Goal: Task Accomplishment & Management: Manage account settings

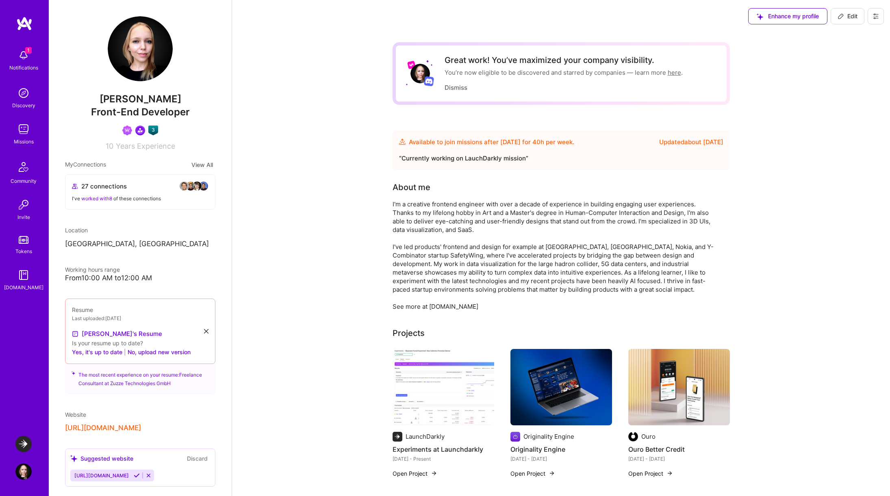
scroll to position [151, 0]
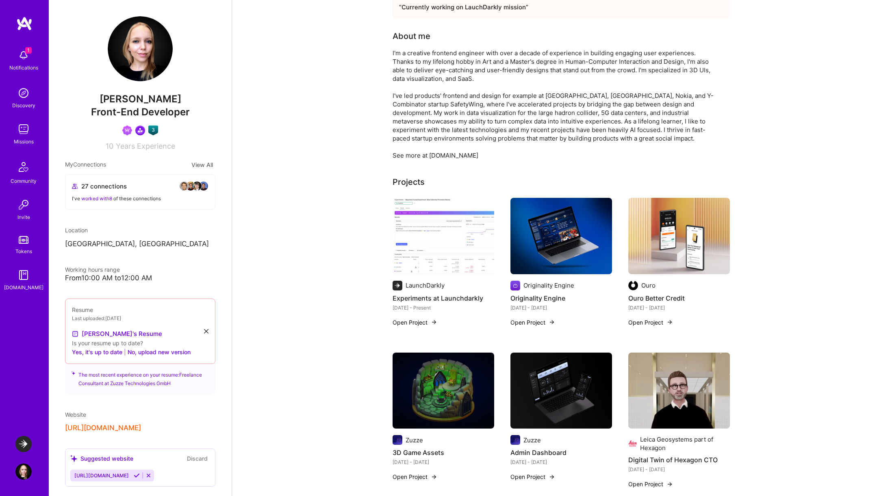
click at [24, 132] on img at bounding box center [23, 129] width 16 height 16
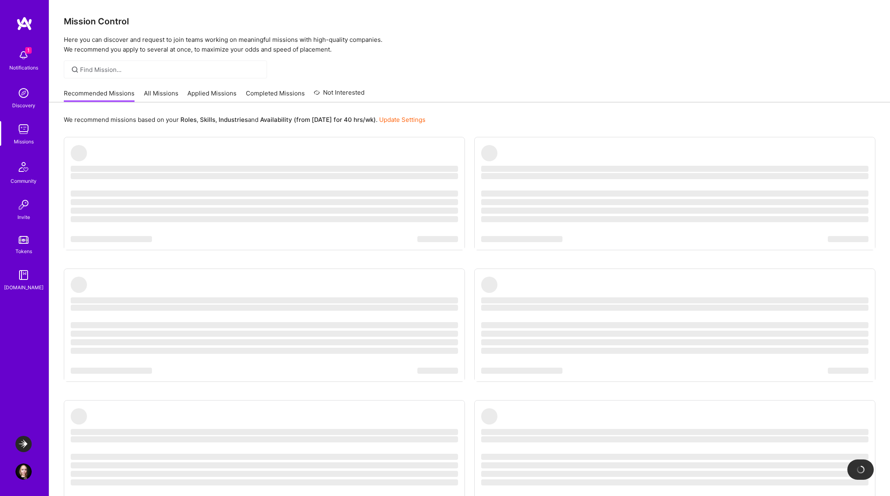
click at [24, 443] on img at bounding box center [23, 444] width 16 height 16
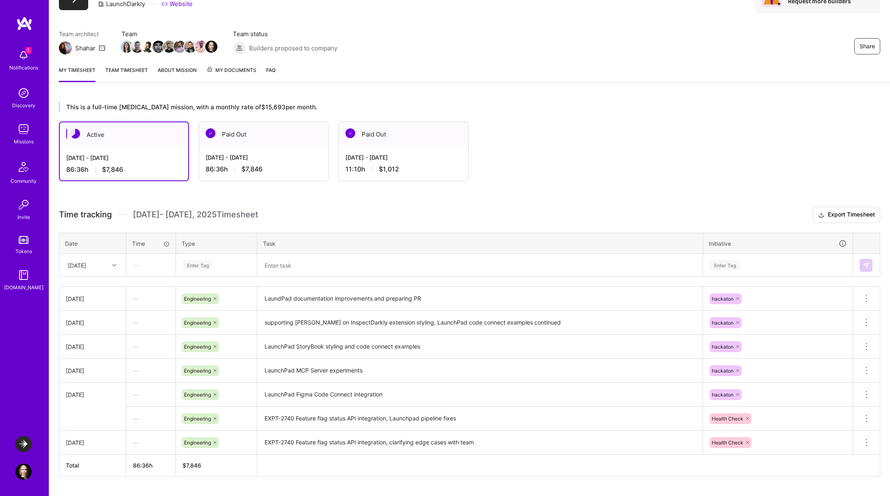
scroll to position [45, 0]
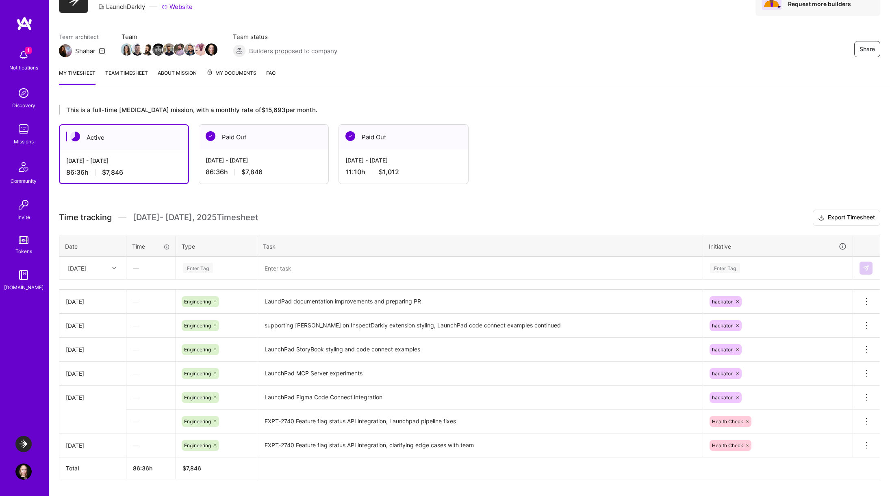
click at [130, 75] on link "Team timesheet" at bounding box center [126, 77] width 43 height 16
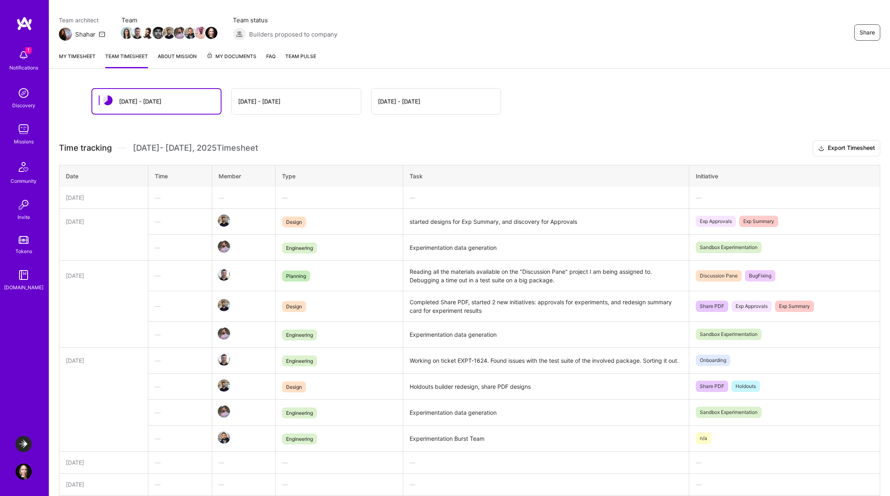
scroll to position [60, 0]
click at [87, 61] on link "My timesheet" at bounding box center [77, 61] width 37 height 16
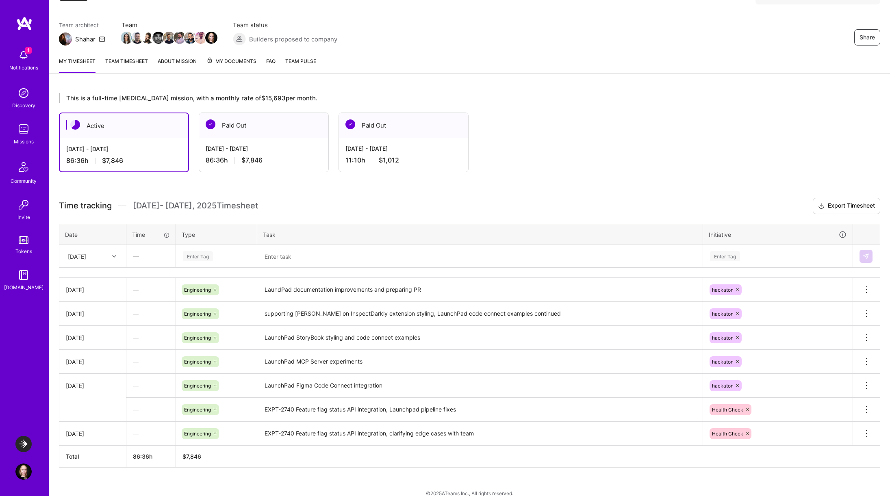
scroll to position [55, 0]
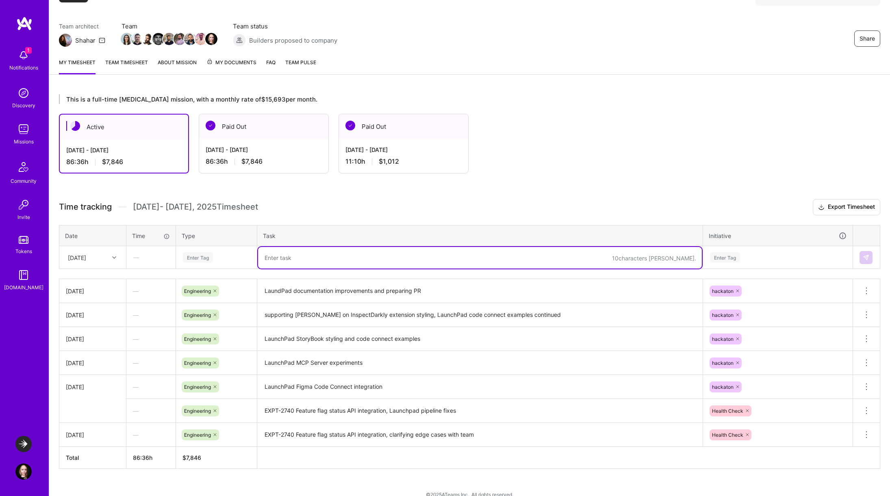
click at [308, 254] on textarea at bounding box center [480, 258] width 444 height 22
click at [112, 257] on icon at bounding box center [114, 257] width 4 height 4
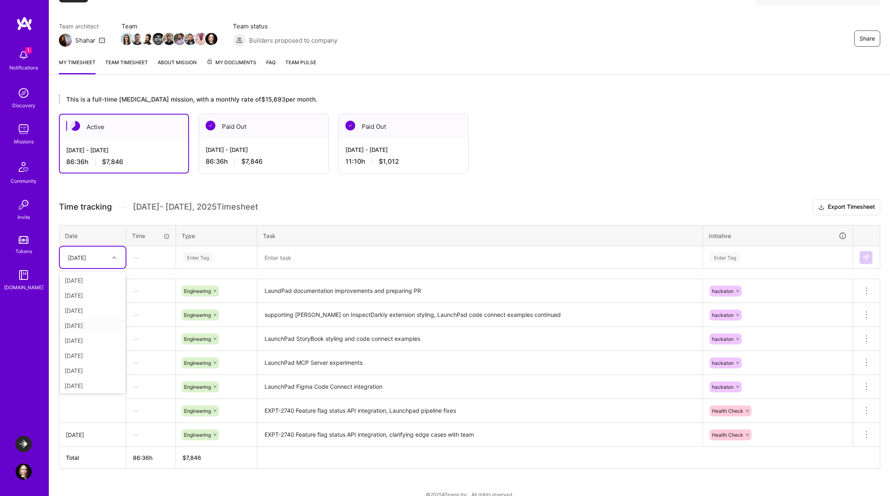
click at [95, 325] on div "[DATE]" at bounding box center [93, 325] width 66 height 15
click at [149, 259] on div "—" at bounding box center [151, 258] width 48 height 22
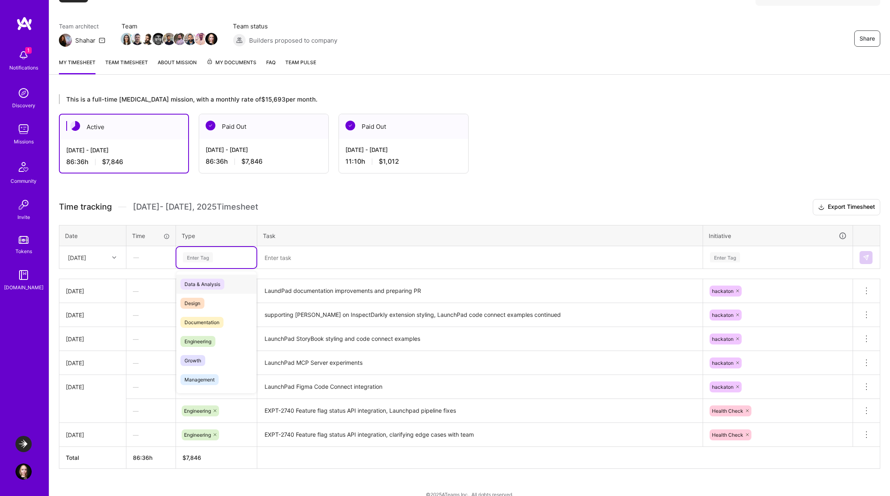
click at [217, 259] on div "Enter Tag" at bounding box center [216, 257] width 69 height 10
click at [212, 340] on span "Engineering" at bounding box center [197, 341] width 35 height 11
click at [313, 253] on textarea at bounding box center [480, 258] width 444 height 22
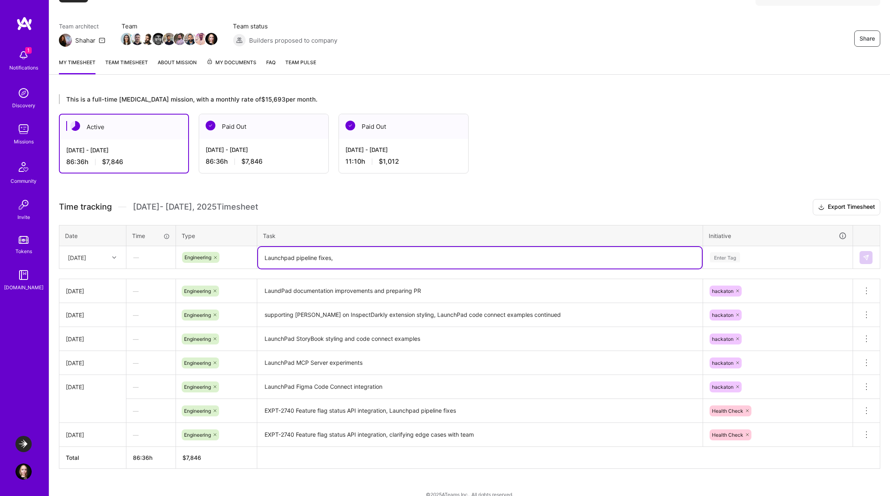
click at [733, 260] on div "Enter Tag" at bounding box center [725, 257] width 30 height 13
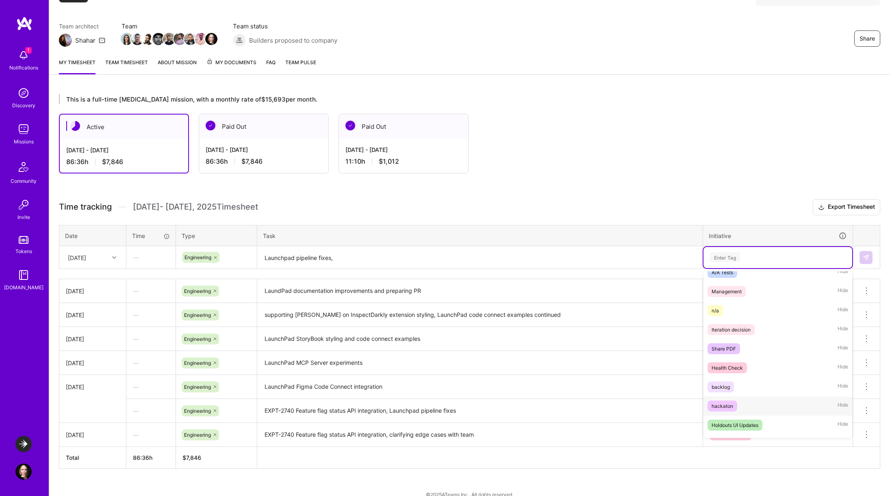
scroll to position [105, 0]
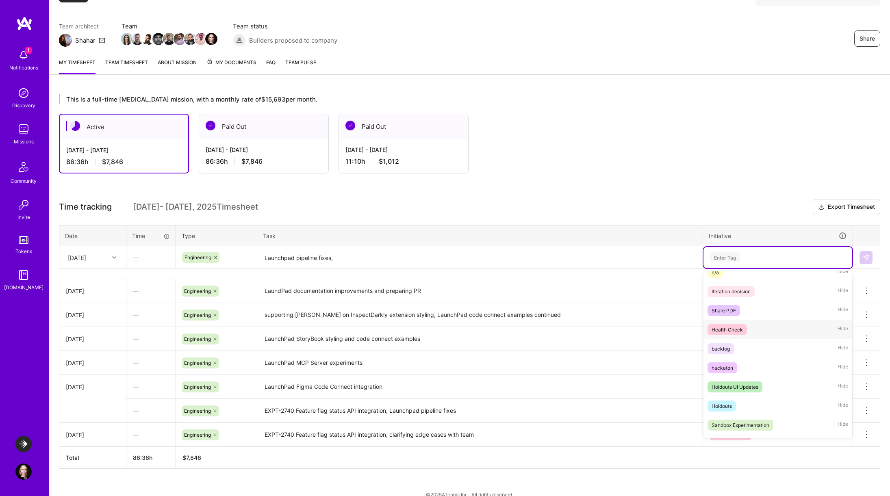
click at [743, 331] on span "Health Check" at bounding box center [726, 329] width 39 height 11
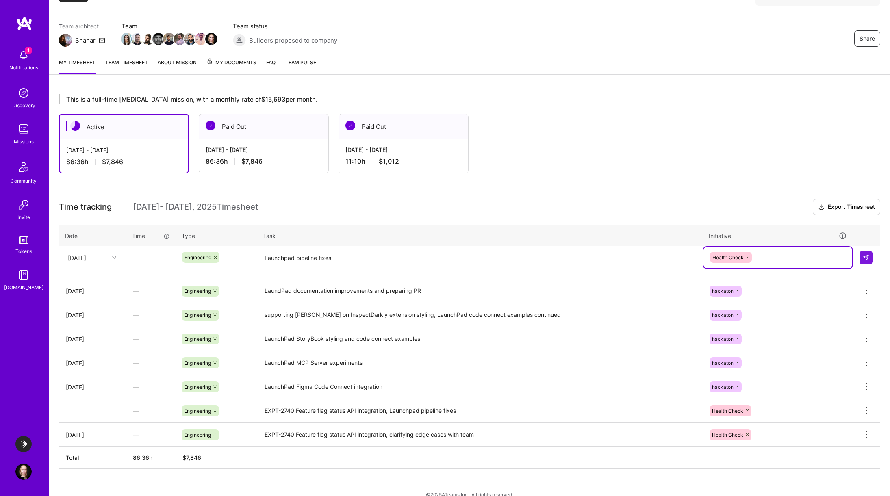
click at [486, 255] on textarea "Launchpad pipeline fixes," at bounding box center [480, 258] width 444 height 22
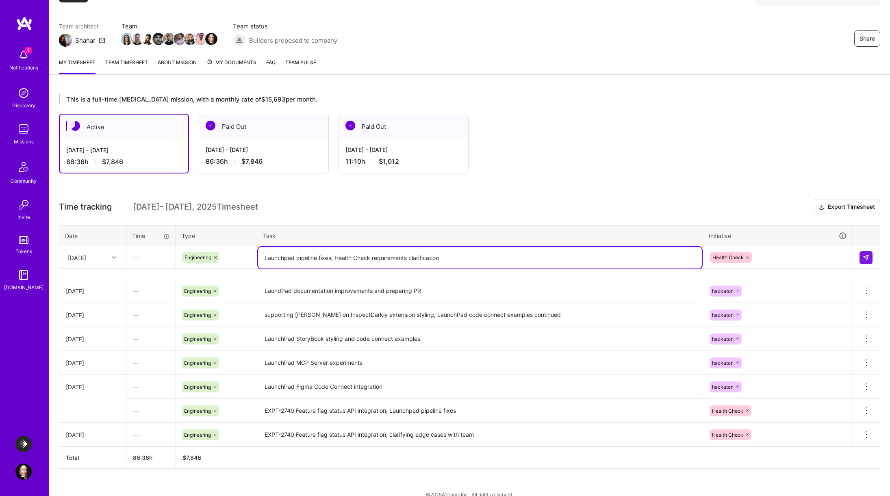
type textarea "Launchpad pipeline fixes, Health Check requirements clarification"
click at [111, 259] on div at bounding box center [115, 257] width 13 height 11
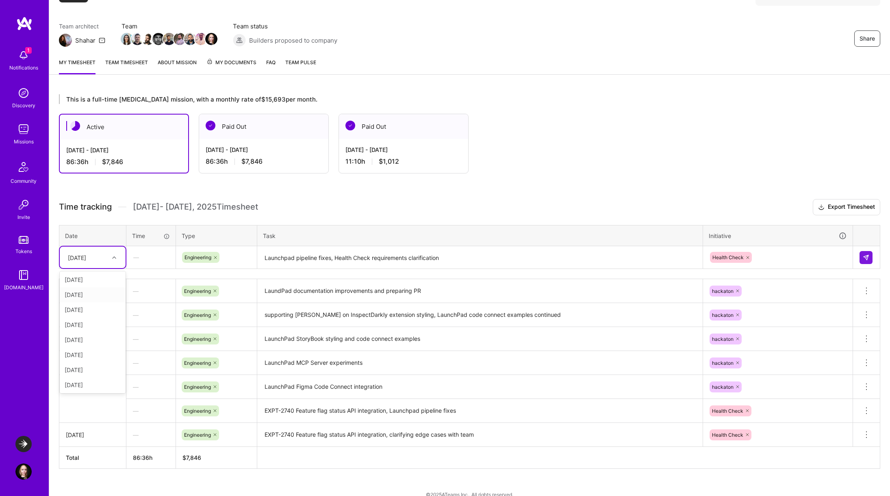
scroll to position [48, 0]
click at [98, 366] on div "[DATE]" at bounding box center [93, 367] width 66 height 15
click at [869, 257] on button at bounding box center [865, 257] width 13 height 13
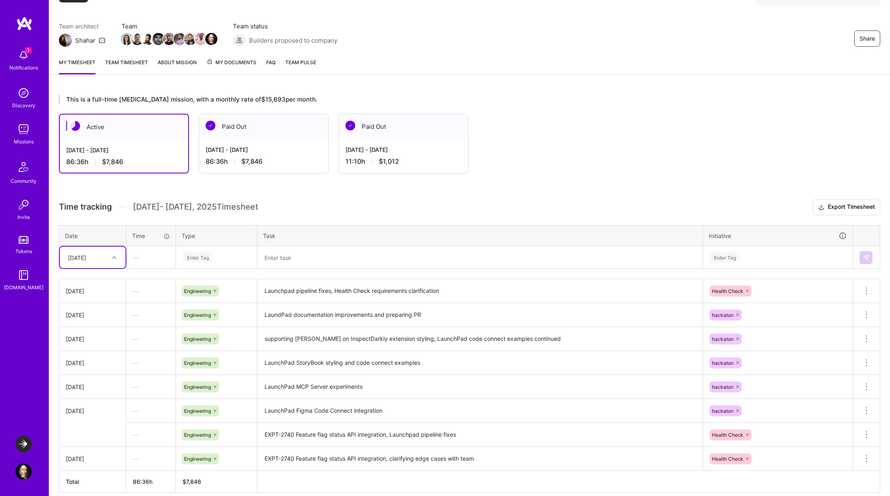
click at [112, 255] on icon at bounding box center [114, 257] width 4 height 4
click at [92, 320] on div "[DATE]" at bounding box center [93, 320] width 66 height 15
click at [201, 262] on div "Enter Tag" at bounding box center [198, 257] width 30 height 13
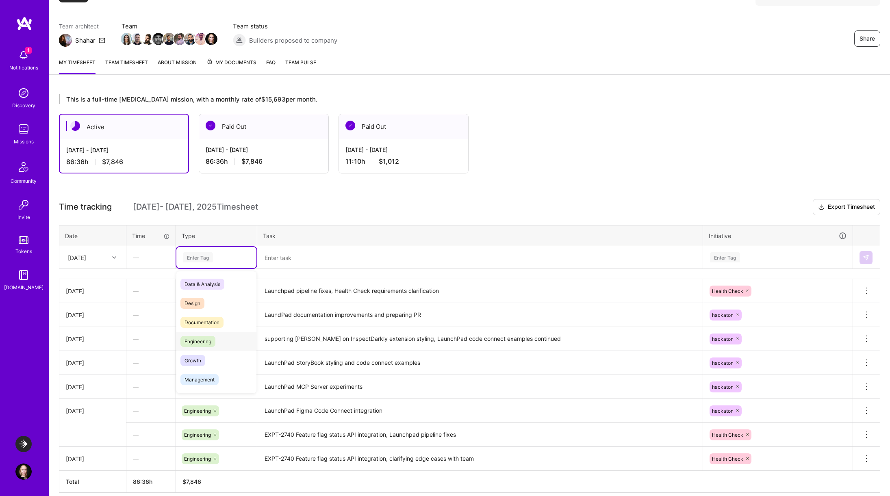
click at [223, 342] on div "Engineering" at bounding box center [216, 341] width 80 height 19
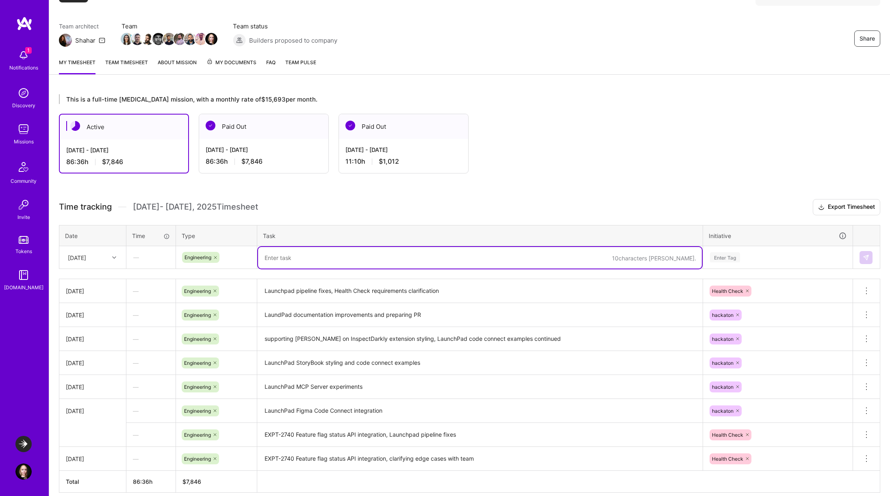
click at [316, 260] on textarea at bounding box center [480, 258] width 444 height 22
click at [324, 255] on textarea at bounding box center [480, 258] width 444 height 22
click at [311, 264] on textarea at bounding box center [480, 258] width 444 height 22
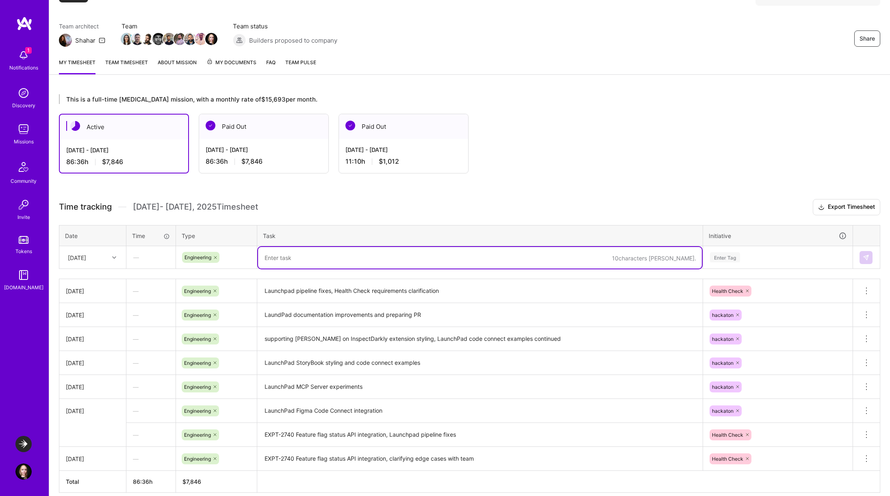
click at [311, 264] on textarea at bounding box center [480, 258] width 444 height 22
click at [729, 259] on div "Enter Tag" at bounding box center [725, 257] width 30 height 13
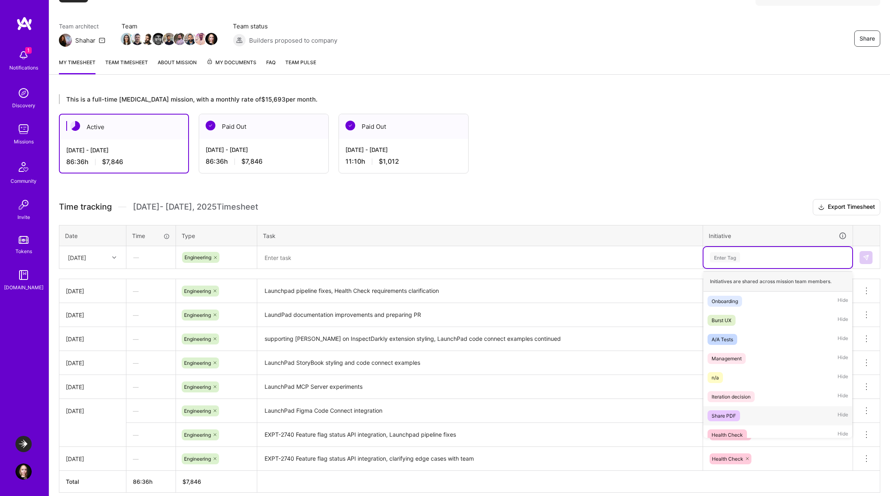
scroll to position [31, 0]
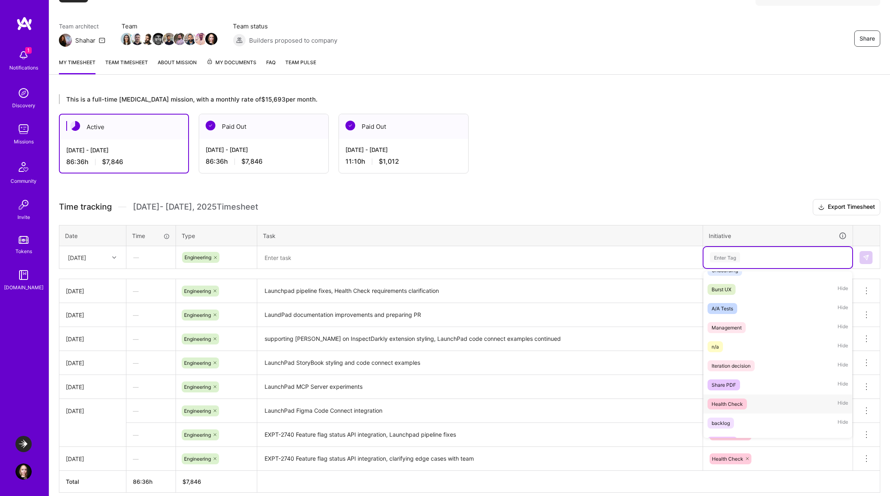
click at [740, 406] on div "Health Check" at bounding box center [726, 404] width 31 height 9
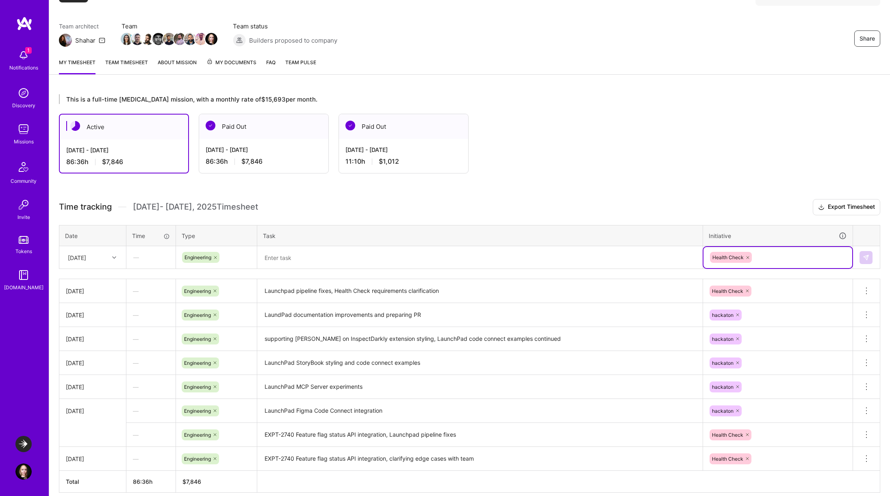
click at [400, 252] on textarea at bounding box center [480, 258] width 444 height 22
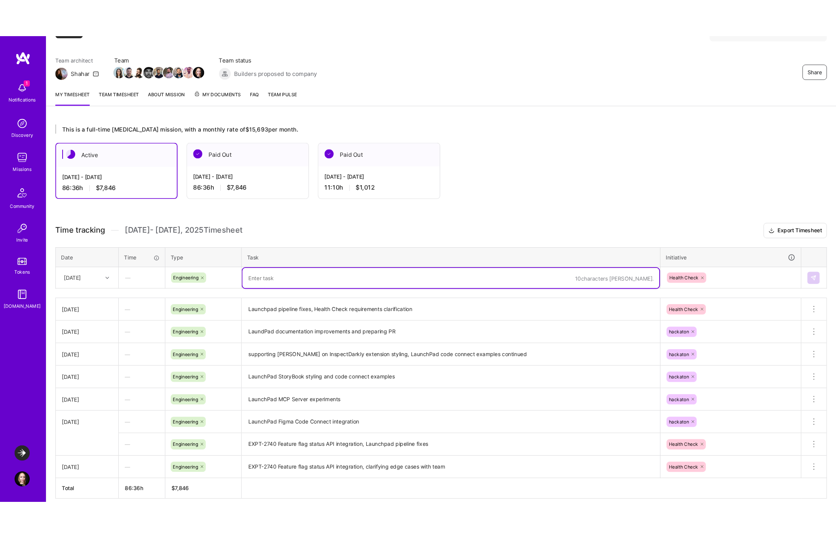
scroll to position [50, 0]
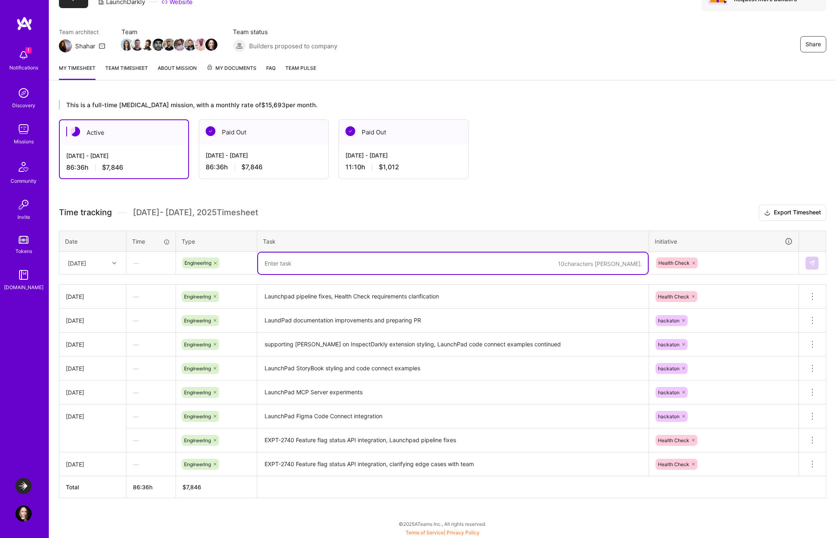
paste textarea "EXPT-2742"
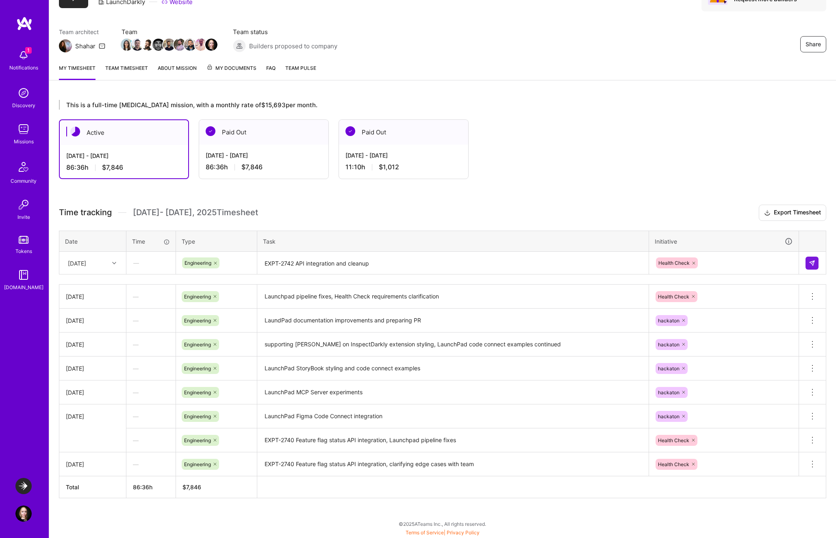
click at [99, 266] on div "[DATE]" at bounding box center [86, 262] width 45 height 13
click at [93, 361] on div "[DATE]" at bounding box center [93, 359] width 66 height 15
click at [296, 262] on textarea "EXPT-2742 API integration and cleanup" at bounding box center [453, 264] width 390 height 22
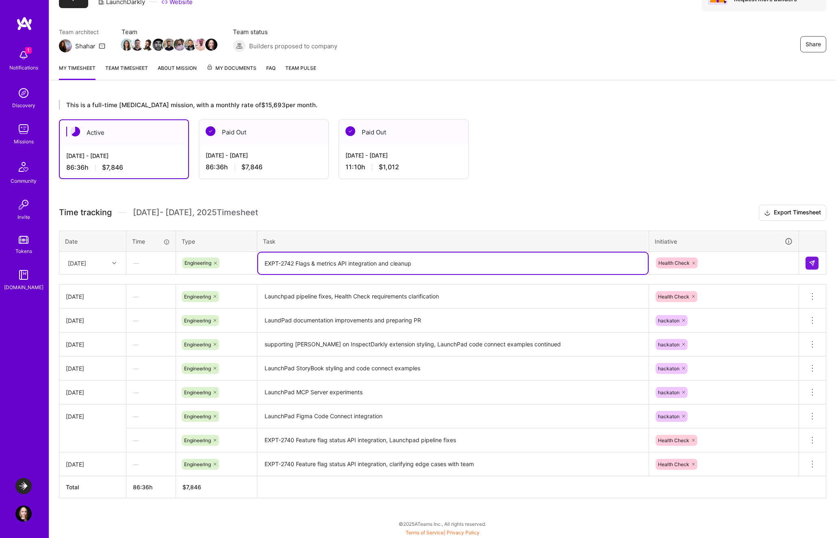
click at [430, 261] on textarea "EXPT-2742 Flags & metrics API integration and cleanup" at bounding box center [453, 264] width 390 height 22
type textarea "EXPT-2742 Flags & metrics API integration and cleanup"
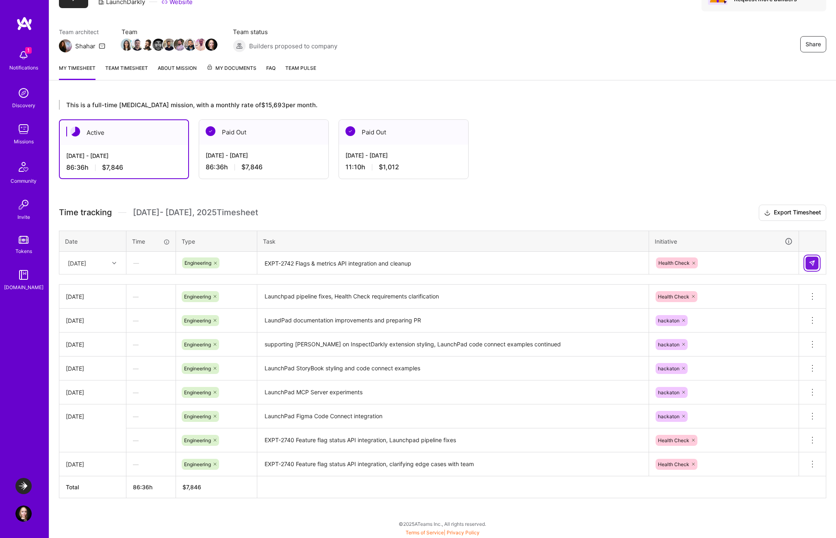
click at [810, 262] on img at bounding box center [811, 263] width 6 height 6
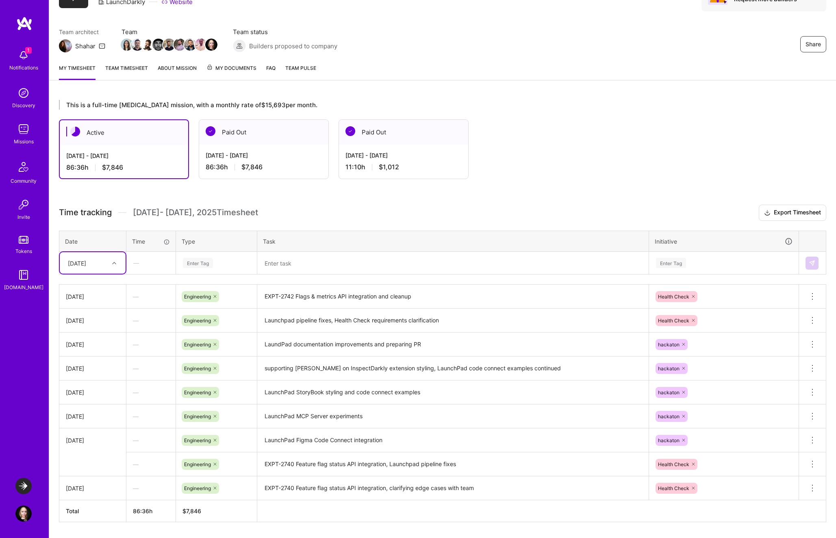
click at [108, 267] on div "[DATE]" at bounding box center [86, 262] width 45 height 13
click at [88, 363] on div "[DATE]" at bounding box center [93, 361] width 66 height 15
click at [204, 262] on div "Enter Tag" at bounding box center [198, 263] width 30 height 13
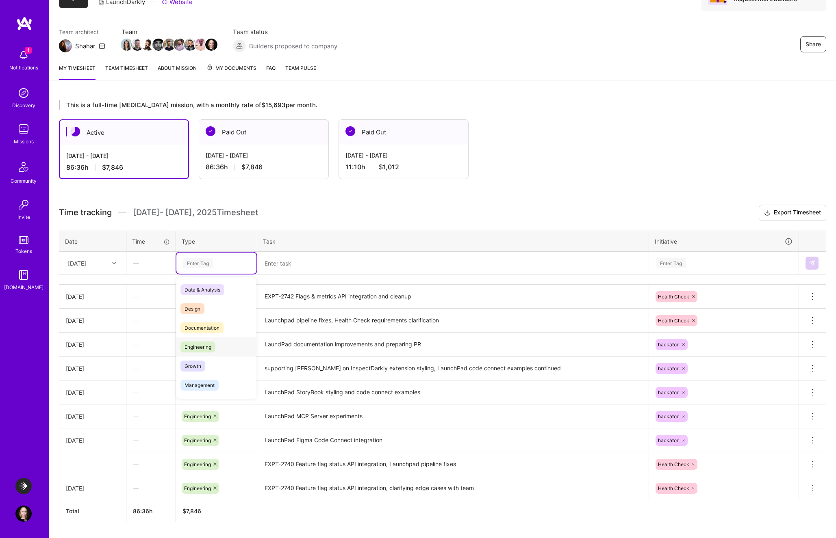
click at [208, 345] on span "Engineering" at bounding box center [197, 347] width 35 height 11
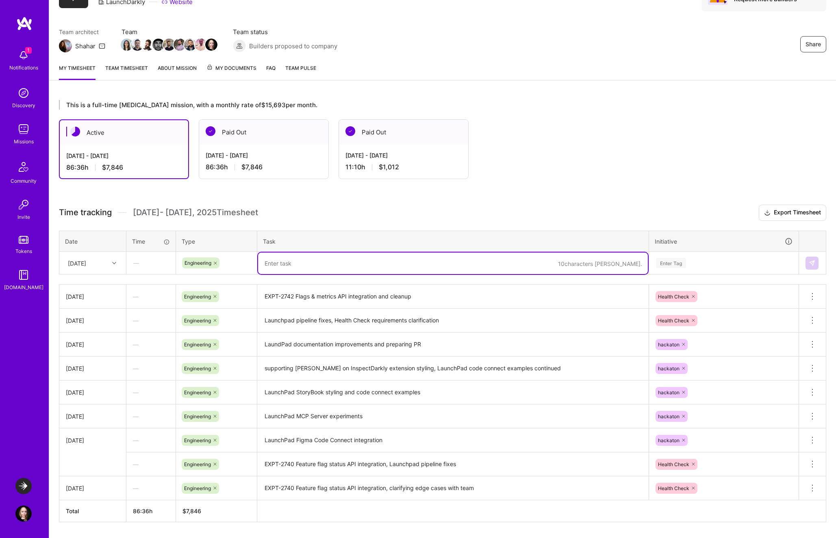
click at [279, 270] on textarea at bounding box center [453, 264] width 390 height 22
click at [151, 264] on div "—" at bounding box center [151, 263] width 48 height 22
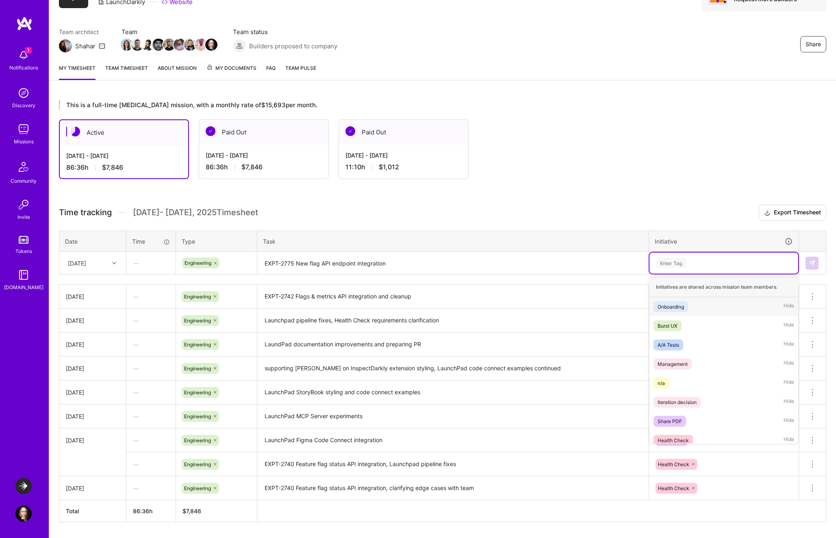
click at [710, 260] on div "Enter Tag" at bounding box center [723, 263] width 137 height 10
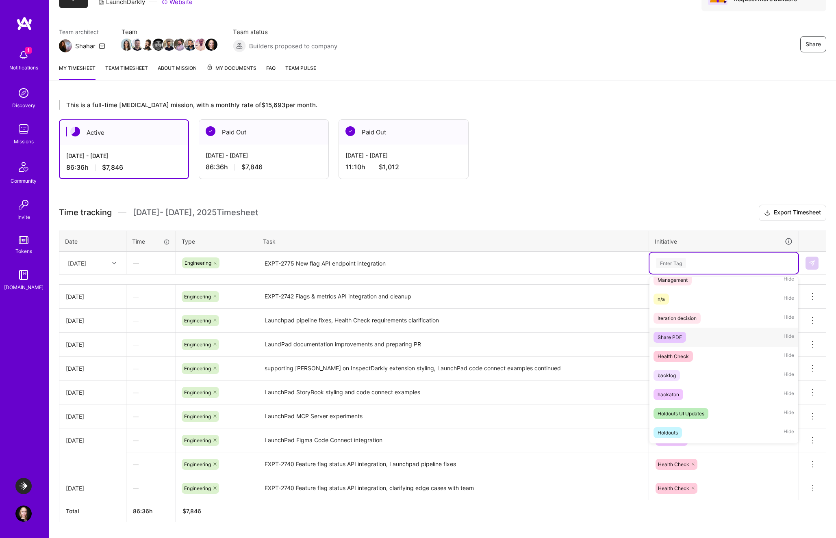
scroll to position [87, 0]
click at [698, 355] on div "Health Check Hide" at bounding box center [723, 353] width 149 height 19
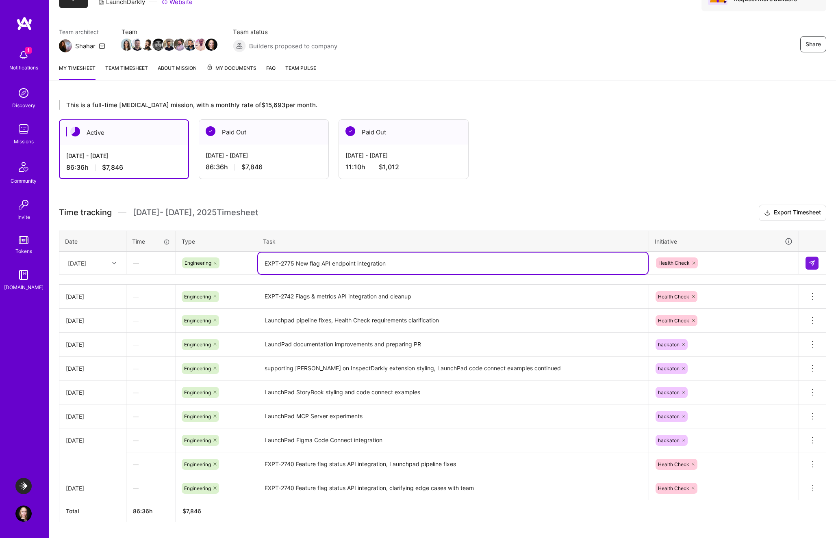
click at [558, 266] on textarea "EXPT-2775 New flag API endpoint integration" at bounding box center [453, 264] width 390 height 22
click at [419, 262] on textarea "EXPT-2775 New flag API endpoint integration and testing UI states" at bounding box center [453, 264] width 390 height 22
type textarea "EXPT-2775 New flag API endpoint integration and testing HealthCheck UI states"
click at [151, 261] on div "—" at bounding box center [151, 263] width 48 height 22
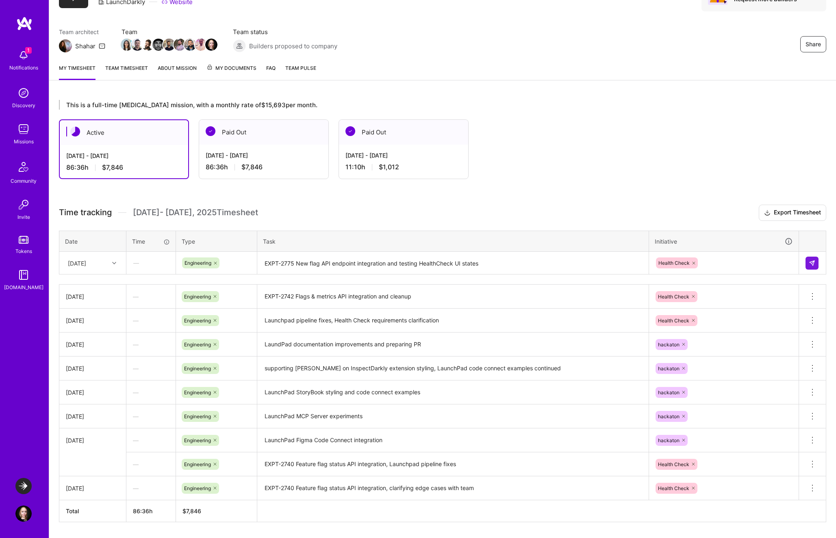
scroll to position [74, 0]
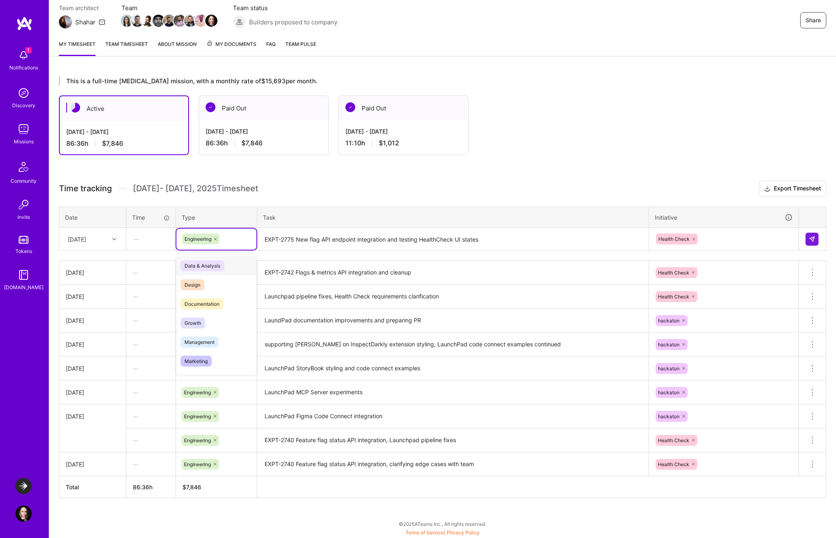
click at [232, 241] on div "Engineering" at bounding box center [216, 239] width 69 height 11
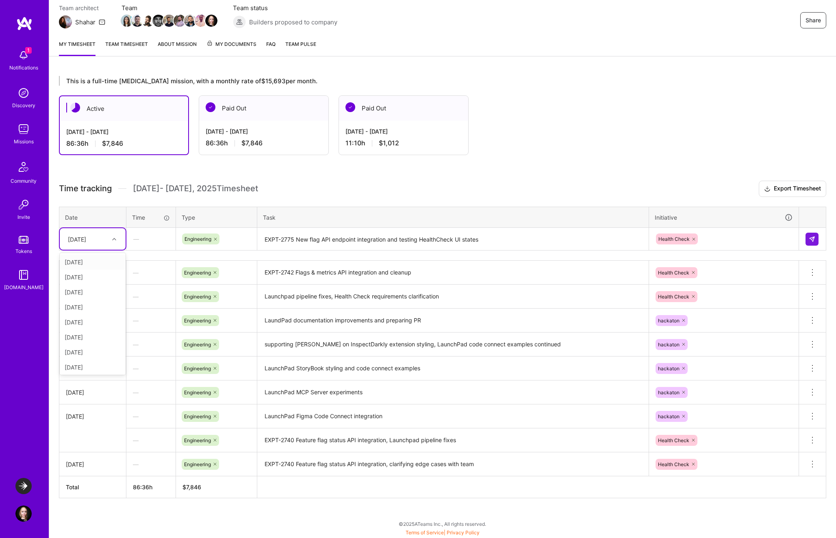
click at [115, 237] on icon at bounding box center [114, 239] width 4 height 4
click at [99, 352] on div "[DATE]" at bounding box center [93, 350] width 66 height 15
click at [808, 240] on img at bounding box center [811, 239] width 6 height 6
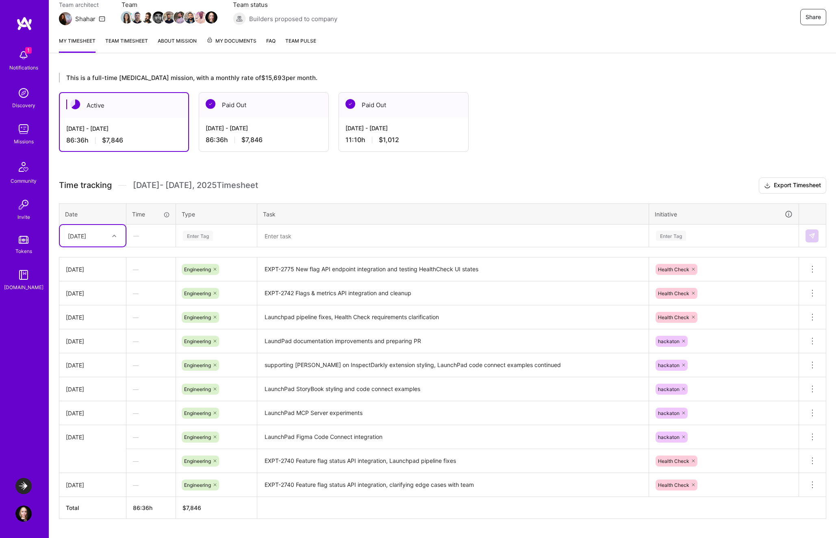
click at [299, 236] on textarea at bounding box center [453, 236] width 390 height 22
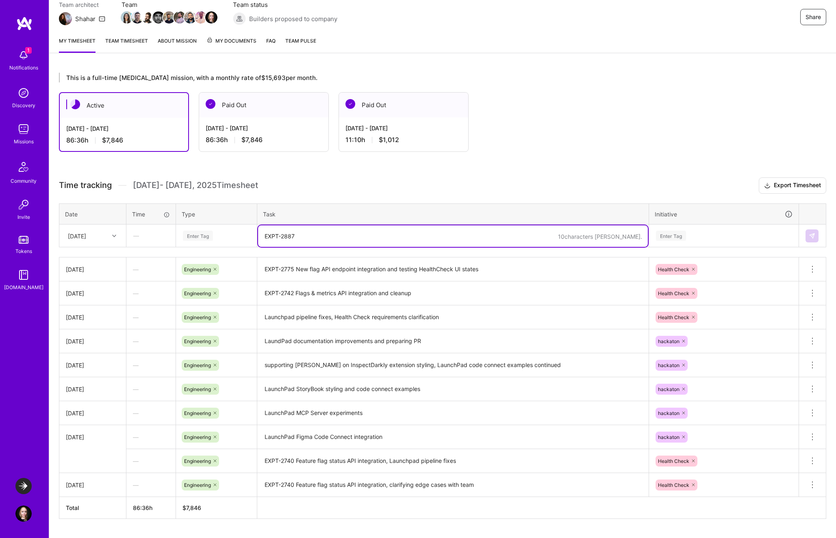
drag, startPoint x: 288, startPoint y: 235, endPoint x: 316, endPoint y: 236, distance: 28.4
click at [316, 236] on textarea "EXPT-2887" at bounding box center [453, 236] width 390 height 22
type textarea "EXPT-2877, EXPT-2878 AI Config support for Health Check, PR feedback addressed"
click at [213, 236] on div "Enter Tag" at bounding box center [198, 236] width 30 height 13
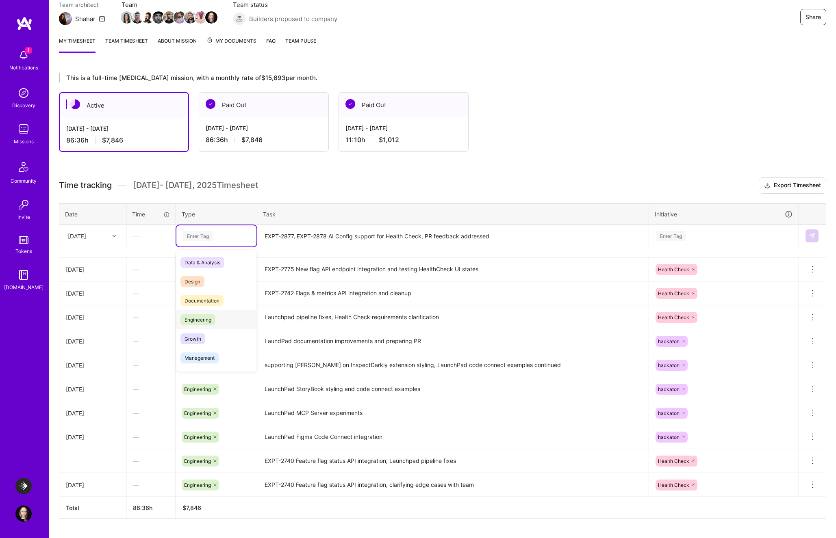
click at [215, 323] on span "Engineering" at bounding box center [197, 319] width 35 height 11
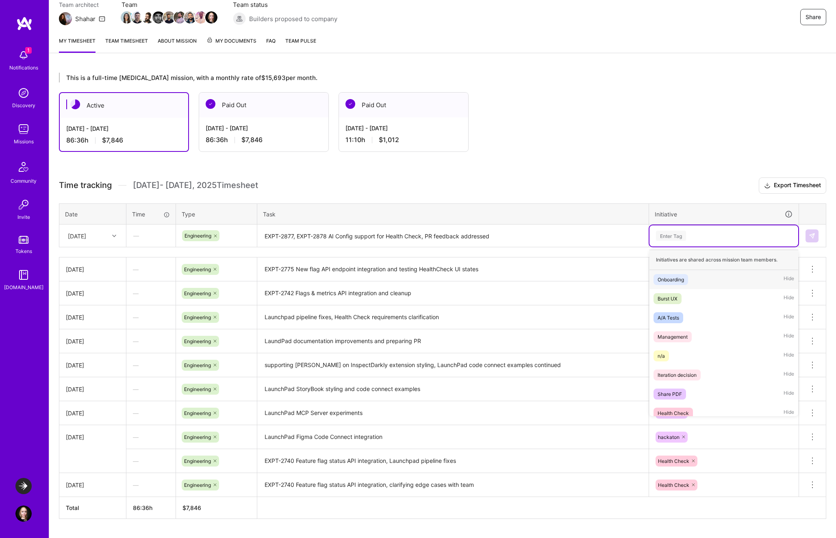
click at [717, 234] on div "Enter Tag" at bounding box center [723, 236] width 137 height 10
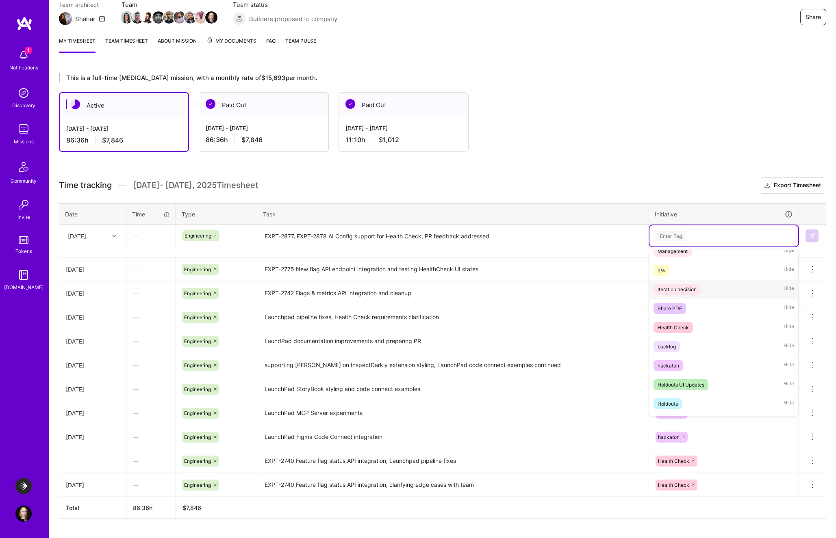
scroll to position [87, 0]
click at [696, 329] on div "Health Check Hide" at bounding box center [723, 326] width 149 height 19
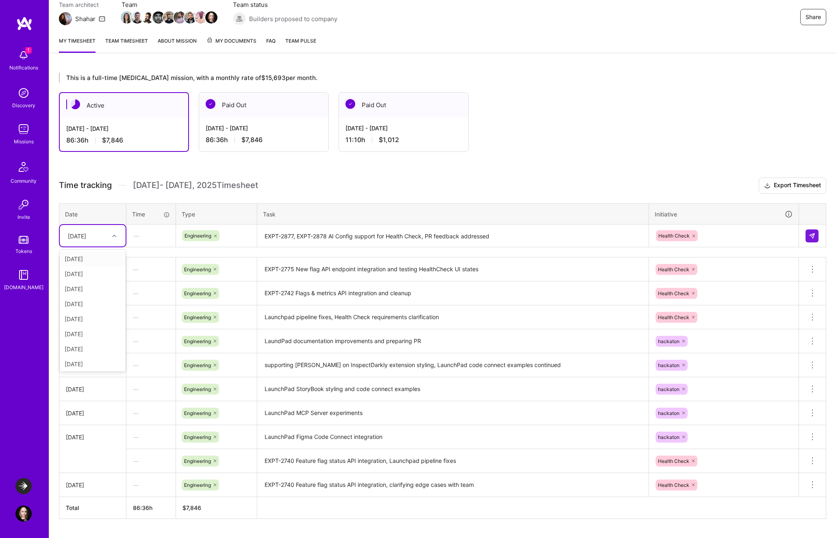
click at [86, 232] on div "[DATE]" at bounding box center [77, 236] width 18 height 9
click at [82, 306] on div "[DATE]" at bounding box center [93, 303] width 66 height 15
click at [86, 232] on div "[DATE]" at bounding box center [77, 236] width 18 height 9
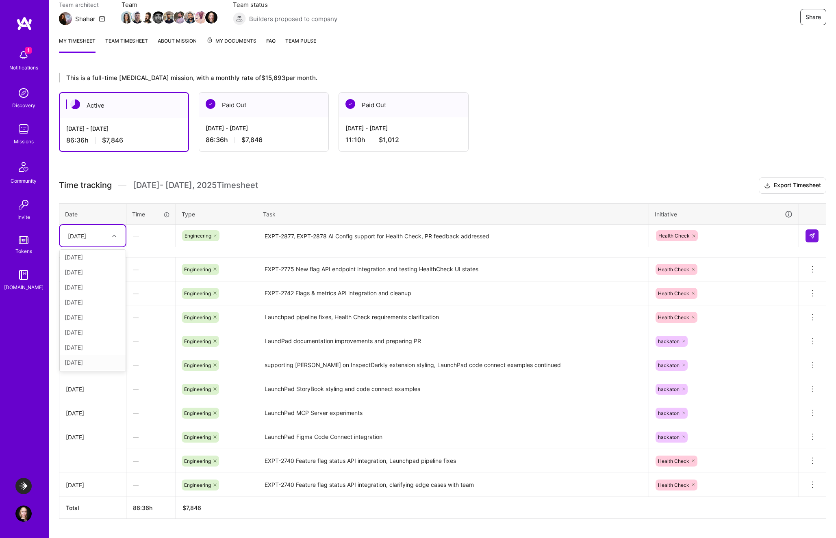
click at [91, 364] on div "[DATE]" at bounding box center [93, 362] width 66 height 15
click at [815, 236] on button at bounding box center [811, 236] width 13 height 13
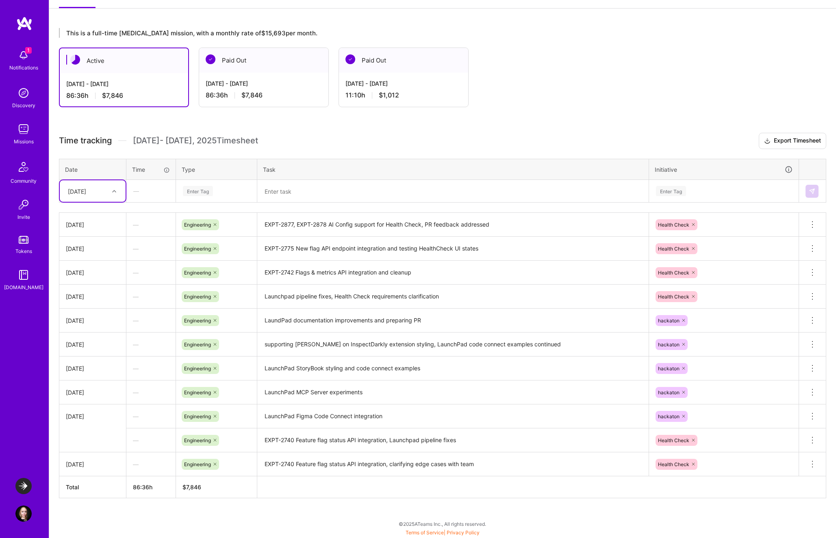
scroll to position [121, 0]
click at [811, 280] on button at bounding box center [812, 273] width 27 height 24
click at [517, 275] on textarea "EXPT-2742 Flags & metrics API integration and cleanup" at bounding box center [453, 273] width 390 height 22
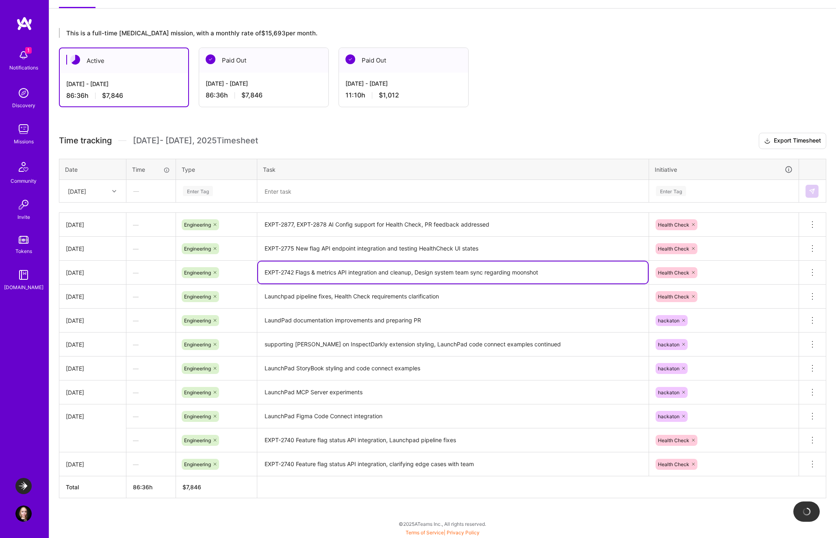
type textarea "EXPT-2742 Flags & metrics API integration and cleanup, Design system team sync …"
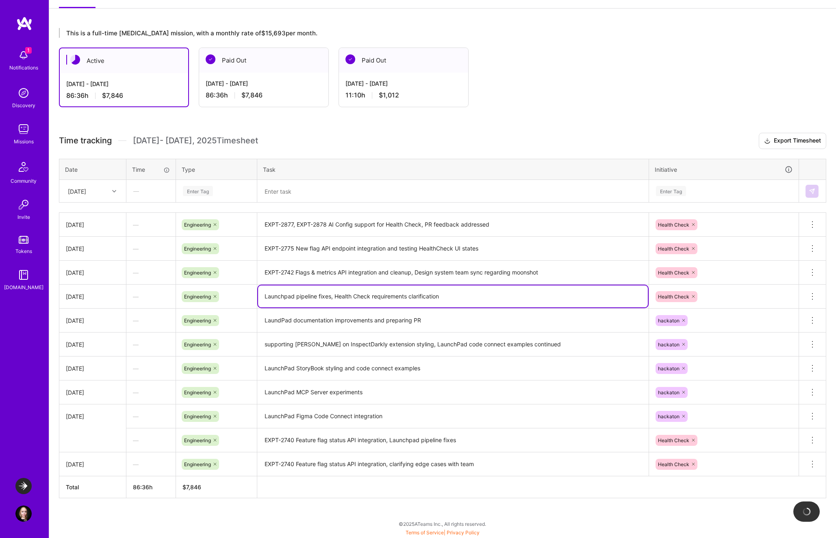
click at [539, 294] on textarea "Launchpad pipeline fixes, Health Check requirements clarification" at bounding box center [453, 297] width 390 height 22
click at [516, 331] on textarea "LaundPad documentation improvements and preparing PR" at bounding box center [453, 321] width 390 height 22
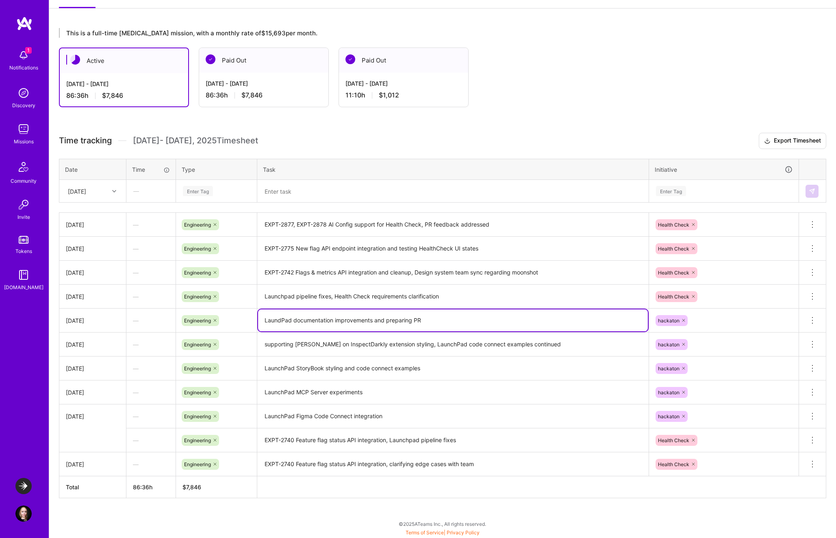
click at [617, 121] on div "This is a full-time [MEDICAL_DATA] mission, with a monthly rate of $15,693 per …" at bounding box center [442, 278] width 786 height 520
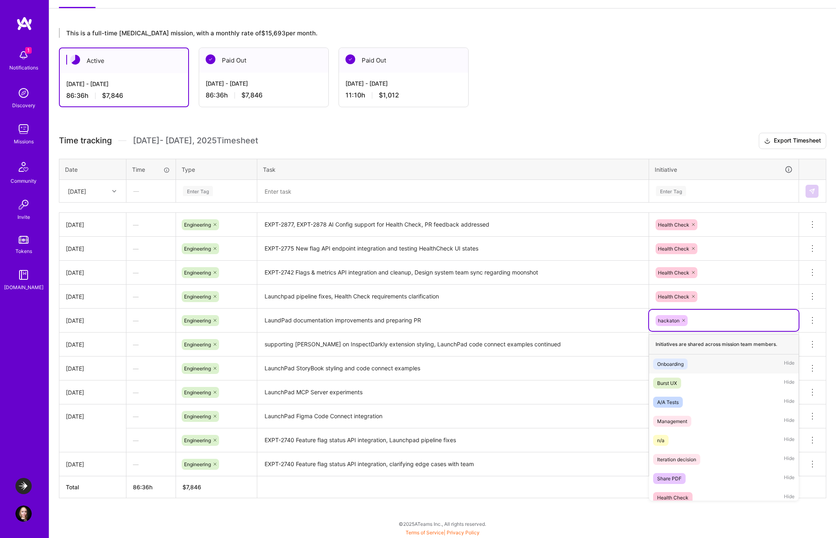
click at [706, 321] on div "hackaton" at bounding box center [723, 320] width 138 height 13
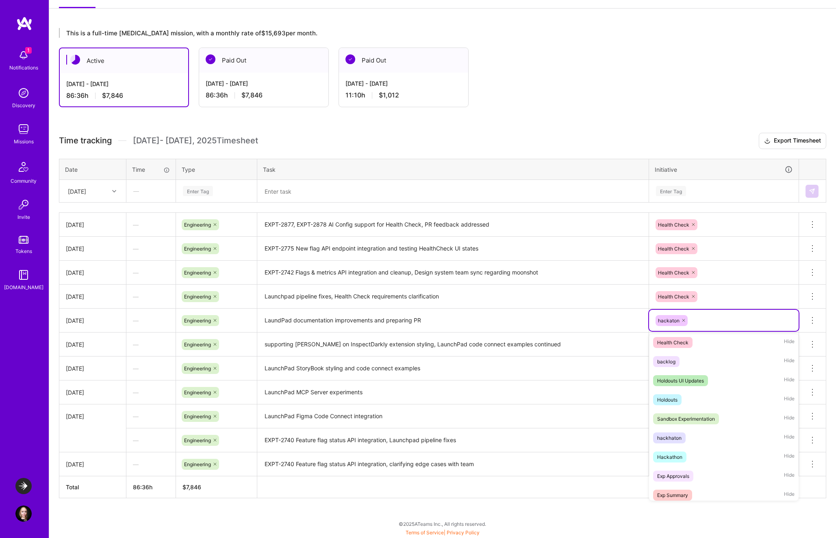
scroll to position [197, 0]
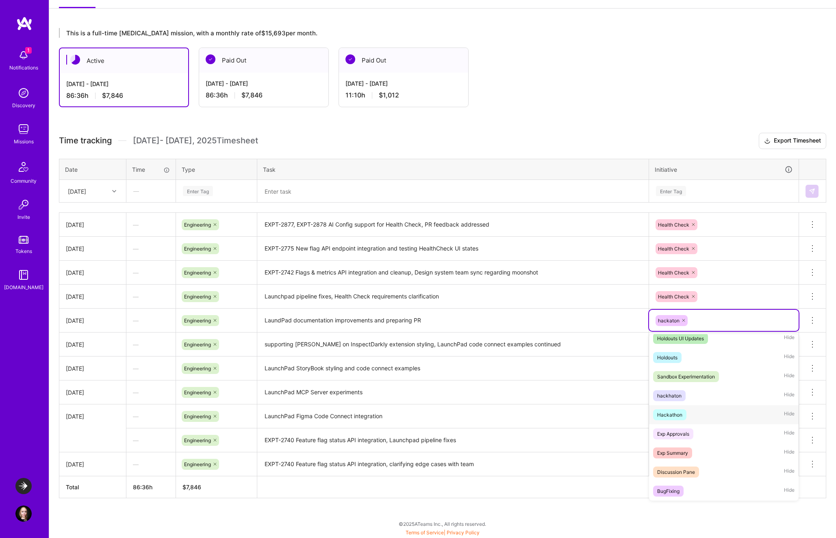
click at [702, 420] on div "Hackathon Hide" at bounding box center [723, 414] width 149 height 19
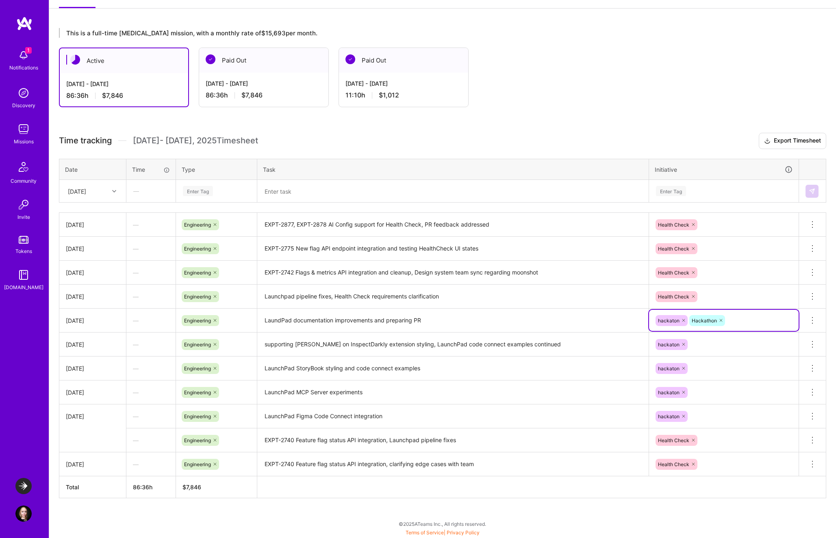
click at [683, 319] on icon at bounding box center [683, 320] width 5 height 5
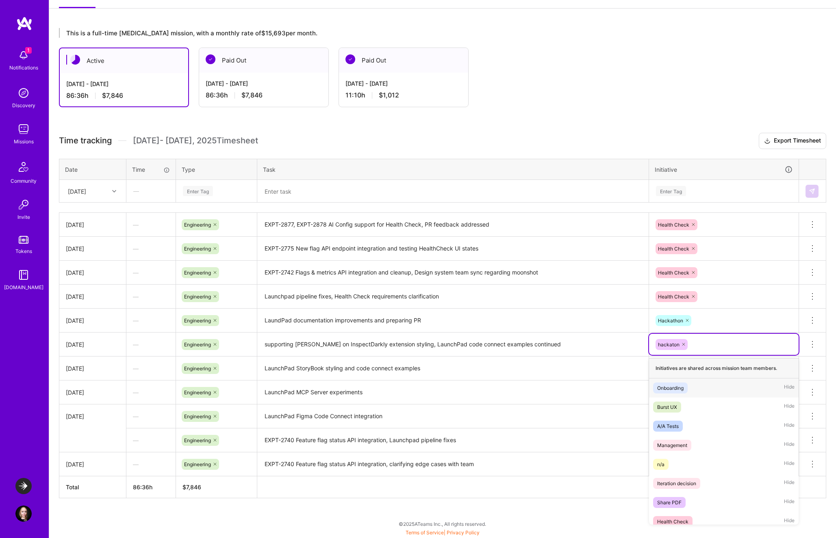
click at [710, 338] on div "hackaton" at bounding box center [723, 344] width 138 height 13
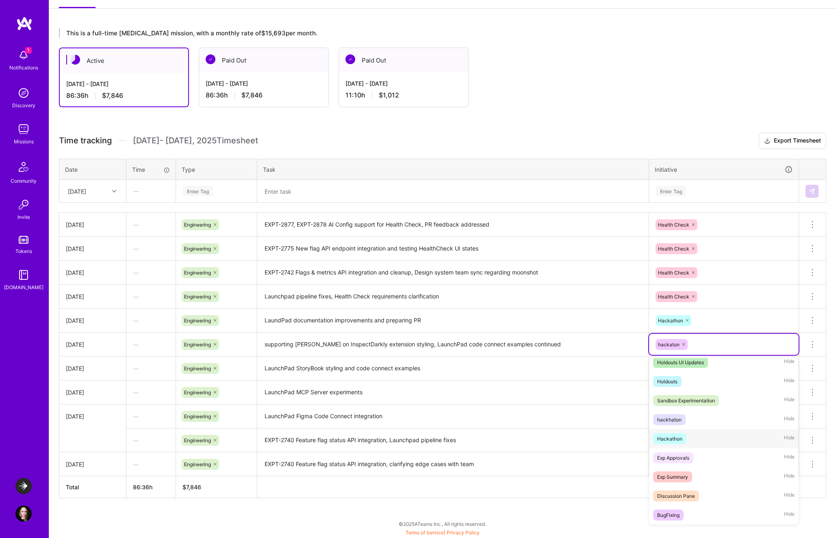
click at [703, 437] on div "Hackathon Hide" at bounding box center [723, 438] width 149 height 19
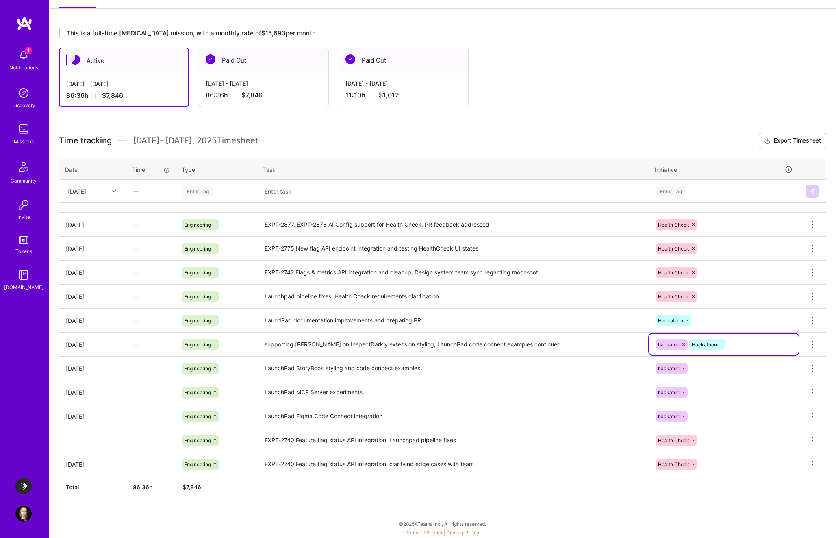
click at [682, 345] on icon at bounding box center [683, 344] width 5 height 5
click at [684, 367] on icon at bounding box center [683, 368] width 5 height 5
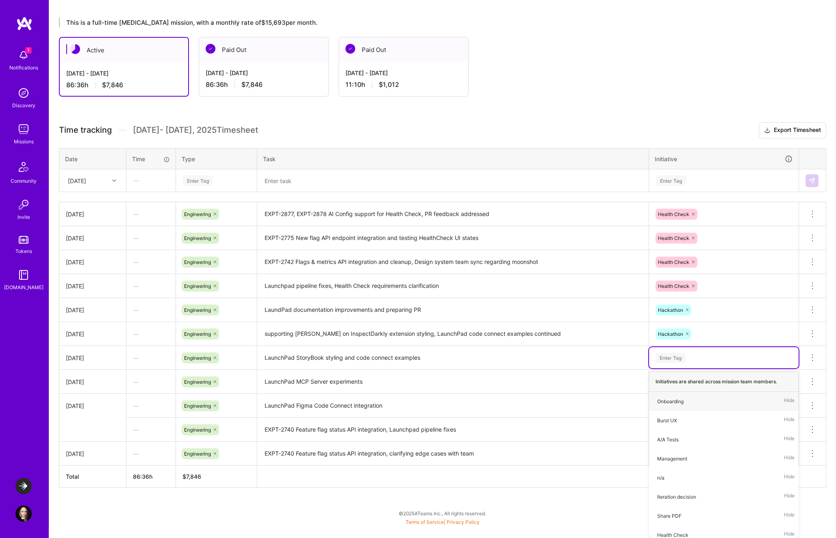
click at [710, 334] on div "Hackathon" at bounding box center [723, 333] width 149 height 21
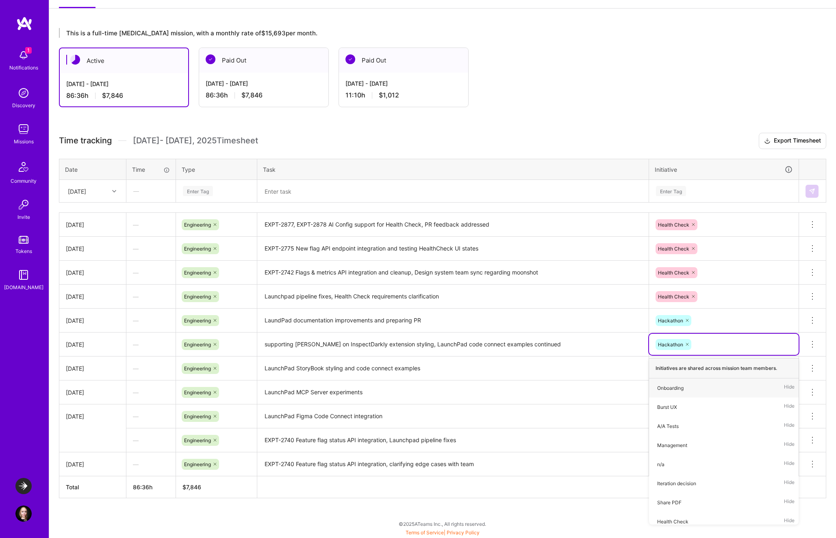
click at [708, 340] on div "Hackathon" at bounding box center [723, 344] width 138 height 13
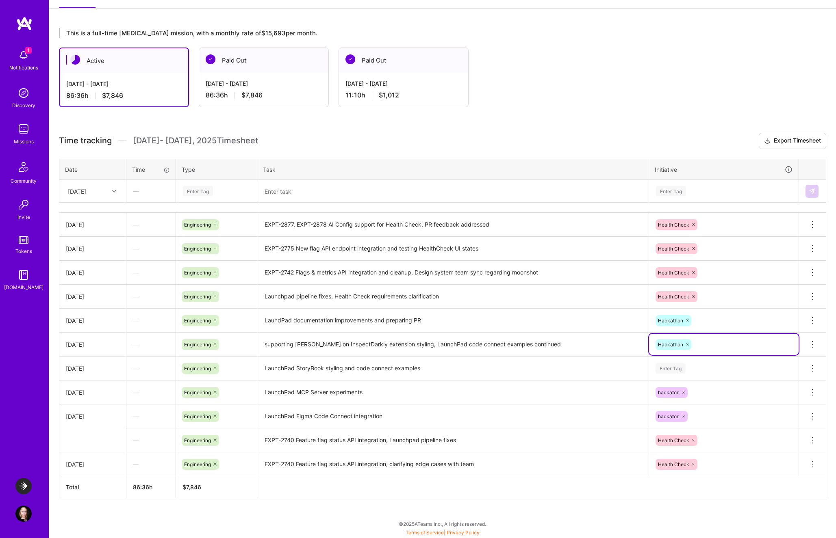
scroll to position [132, 0]
click at [698, 370] on tbody "[DATE] — Engineering EXPT-2877, EXPT-2878 AI Config support for Health Check, P…" at bounding box center [442, 345] width 766 height 264
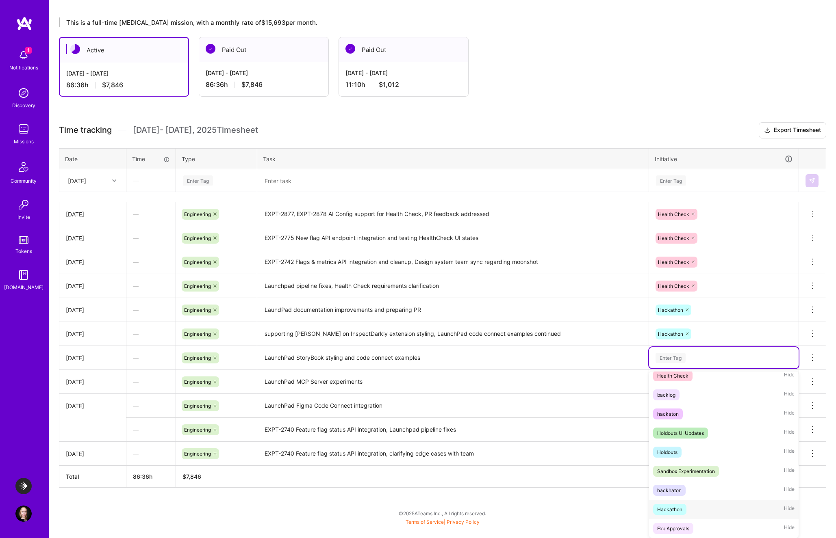
scroll to position [217, 0]
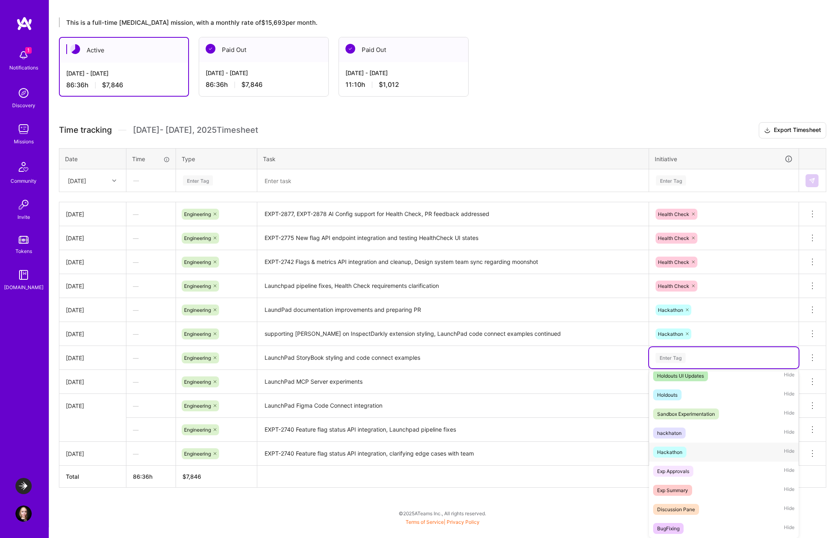
click at [706, 452] on div "Hackathon Hide" at bounding box center [723, 452] width 149 height 19
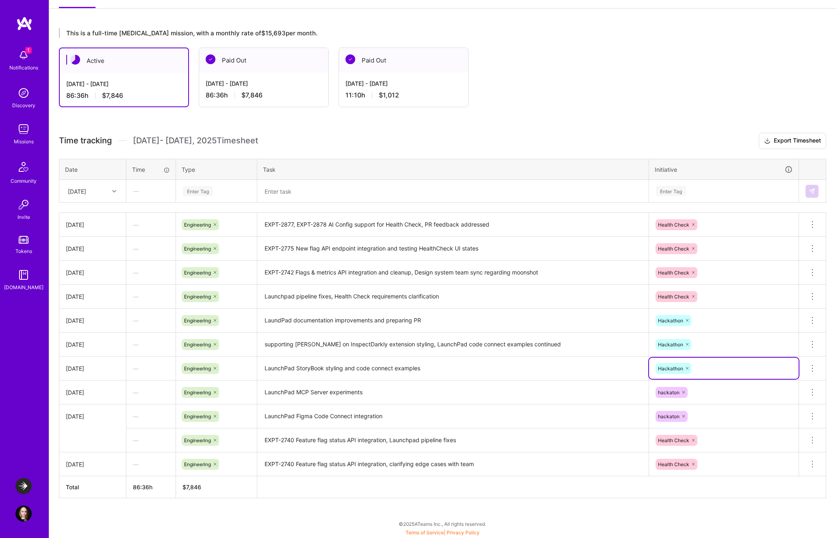
scroll to position [156, 0]
click at [704, 398] on div "hackaton" at bounding box center [723, 392] width 149 height 21
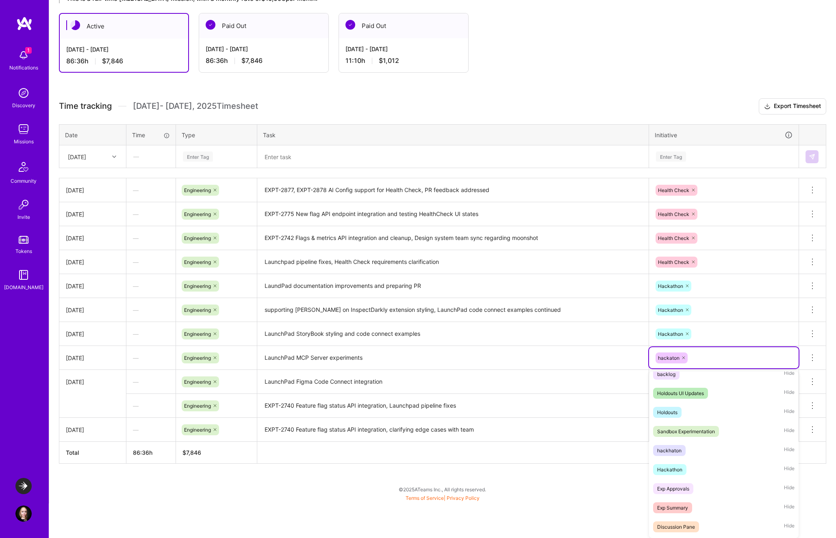
scroll to position [197, 0]
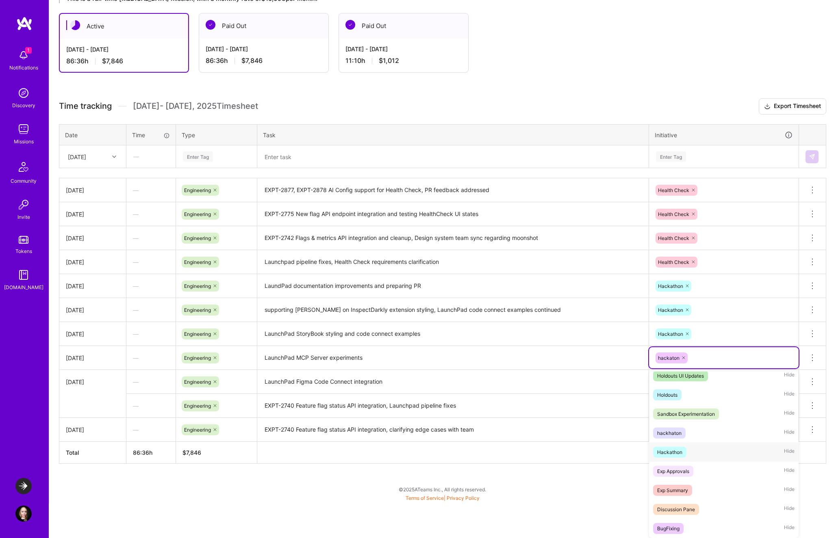
click at [689, 446] on div "Hackathon Hide" at bounding box center [723, 452] width 149 height 19
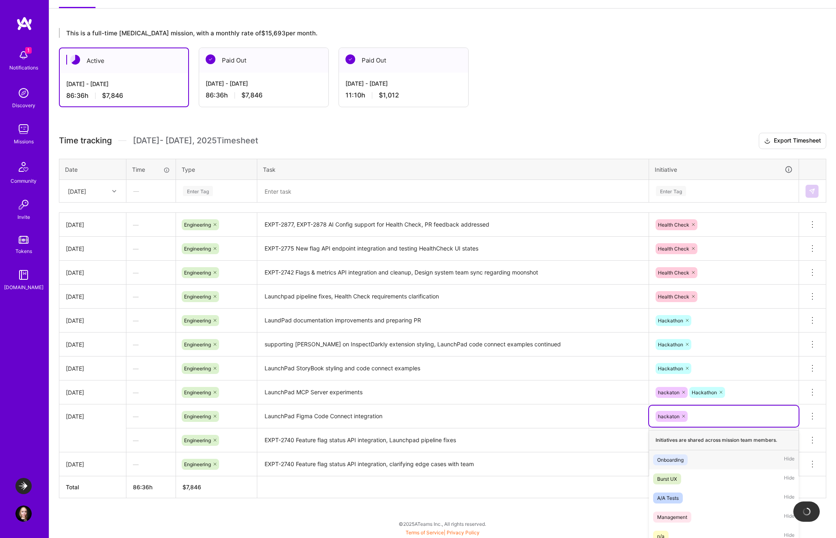
scroll to position [180, 0]
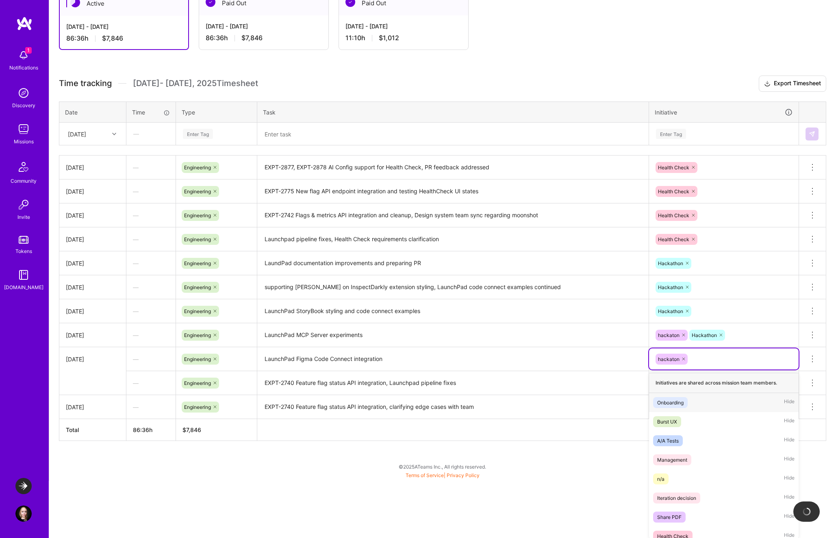
click at [701, 370] on div "option Onboarding focused, 1 of 19. 18 results available. Use Up and Down to ch…" at bounding box center [723, 359] width 149 height 21
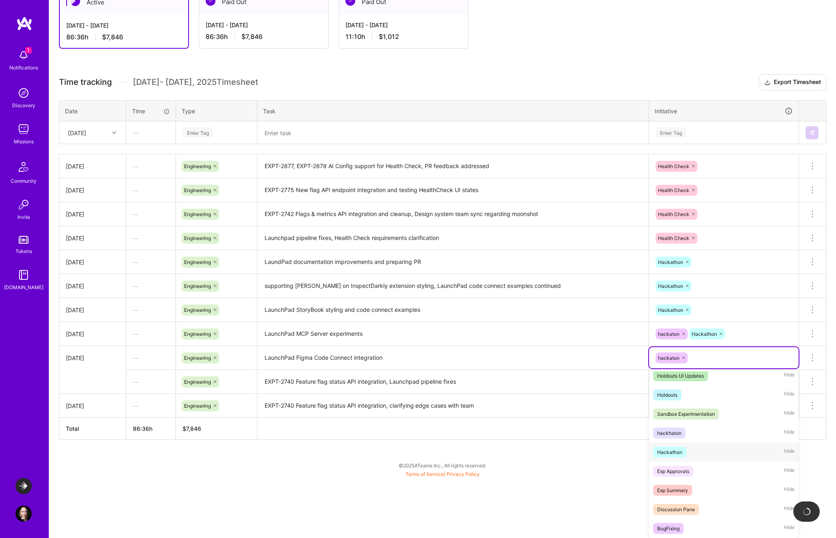
click at [699, 453] on div "Hackathon Hide" at bounding box center [723, 452] width 149 height 19
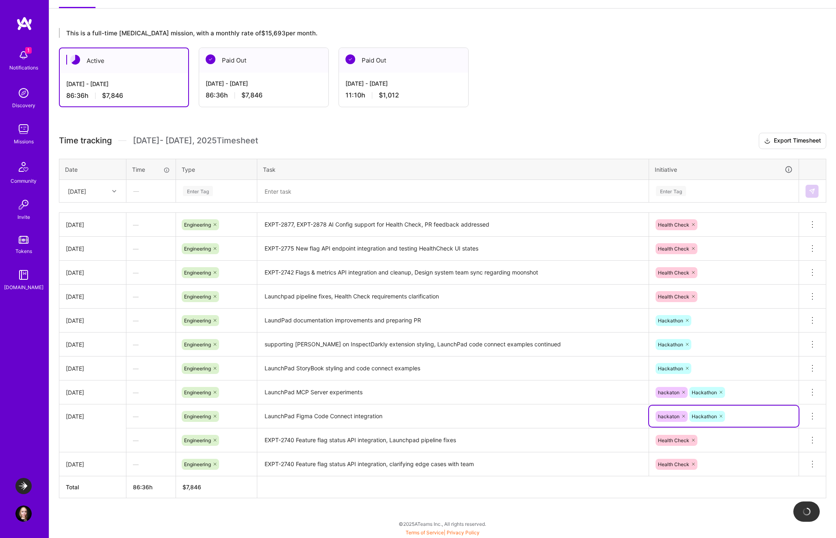
scroll to position [121, 0]
click at [682, 416] on icon at bounding box center [683, 416] width 5 height 5
click at [682, 394] on icon at bounding box center [683, 392] width 5 height 5
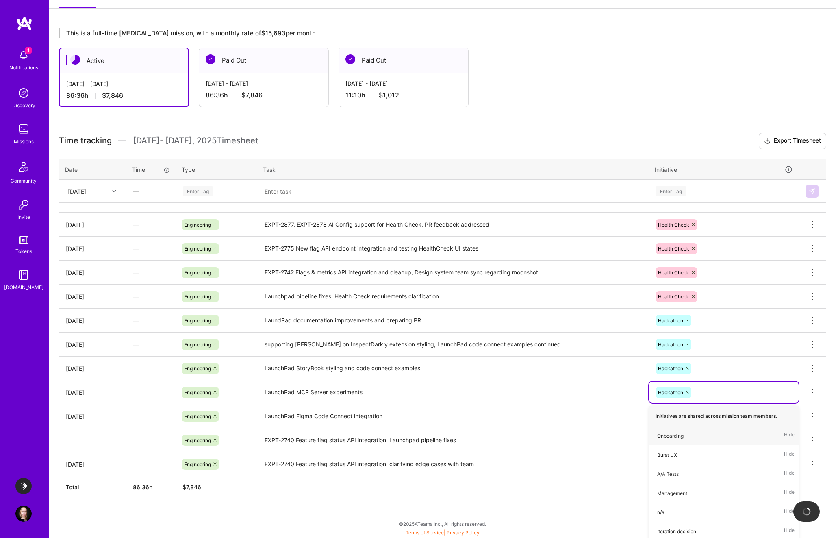
click at [615, 368] on tbody "[DATE] — Engineering EXPT-2877, EXPT-2878 AI Config support for Health Check, P…" at bounding box center [442, 345] width 766 height 264
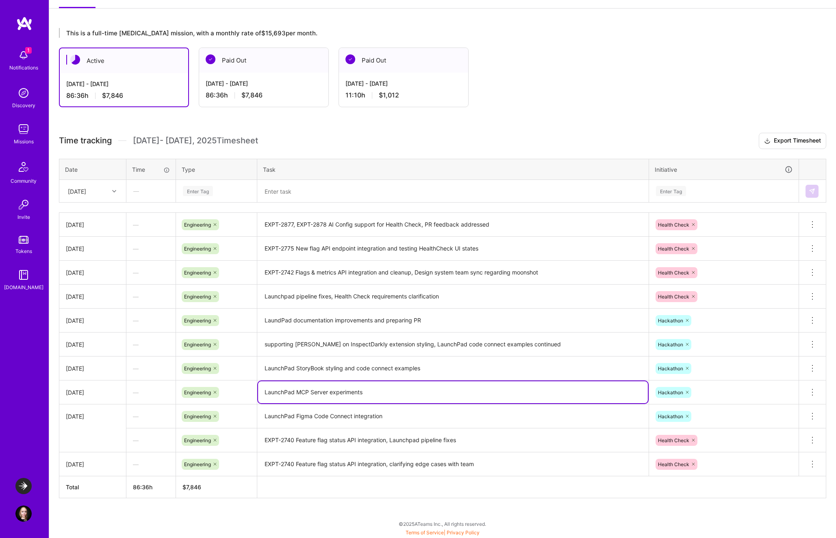
click at [617, 131] on div "This is a full-time [MEDICAL_DATA] mission, with a monthly rate of $15,693 per …" at bounding box center [442, 278] width 786 height 520
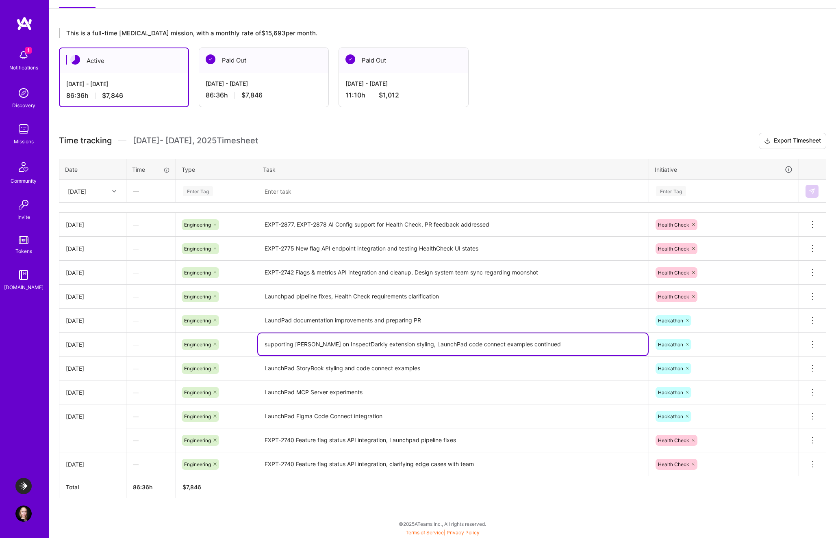
click at [553, 343] on textarea "supporting [PERSON_NAME] on InspectDarkly extension styling, LaunchPad code con…" at bounding box center [453, 344] width 390 height 22
click at [471, 372] on textarea "LaunchPad StoryBook styling and code connect examples" at bounding box center [453, 368] width 390 height 22
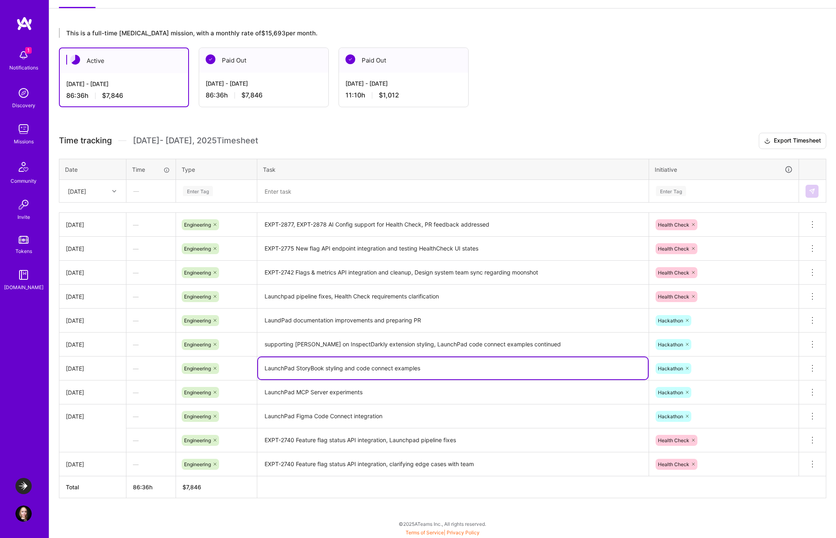
click at [504, 298] on textarea "Launchpad pipeline fixes, Health Check requirements clarification" at bounding box center [453, 297] width 390 height 23
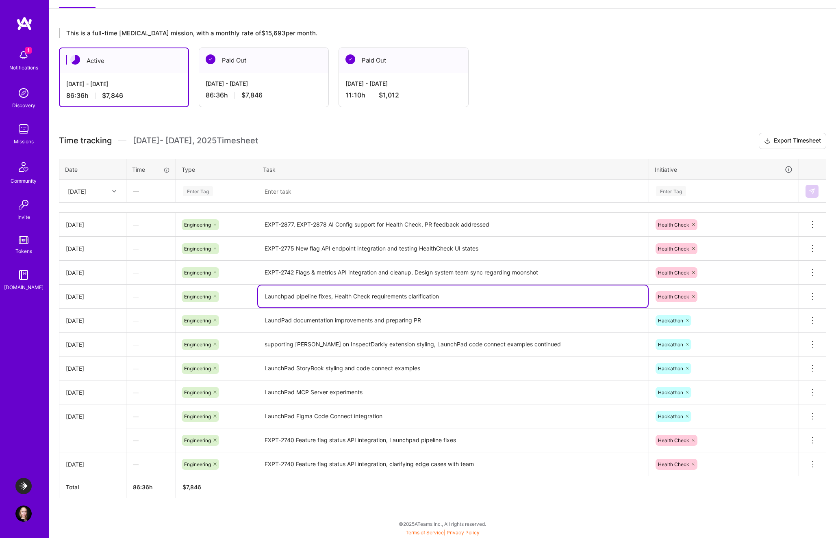
click at [479, 322] on textarea "LaundPad documentation improvements and preparing PR" at bounding box center [453, 321] width 390 height 23
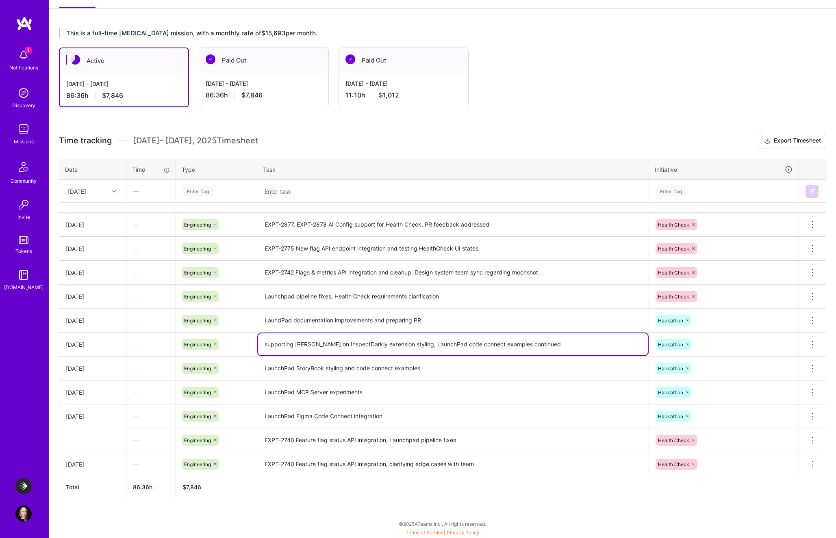
click at [544, 349] on textarea "supporting [PERSON_NAME] on InspectDarkly extension styling, LaunchPad code con…" at bounding box center [453, 344] width 390 height 22
drag, startPoint x: 538, startPoint y: 343, endPoint x: 613, endPoint y: 344, distance: 74.3
click at [613, 345] on textarea "supporting [PERSON_NAME] on InspectDarkly extension styling, LaunchPad code con…" at bounding box center [453, 344] width 390 height 22
type textarea "supporting [PERSON_NAME] on InspectDarkly extension styling, LaunchPad code con…"
click at [393, 219] on textarea "EXPT-2877, EXPT-2878 AI Config support for Health Check, PR feedback addressed" at bounding box center [453, 225] width 390 height 22
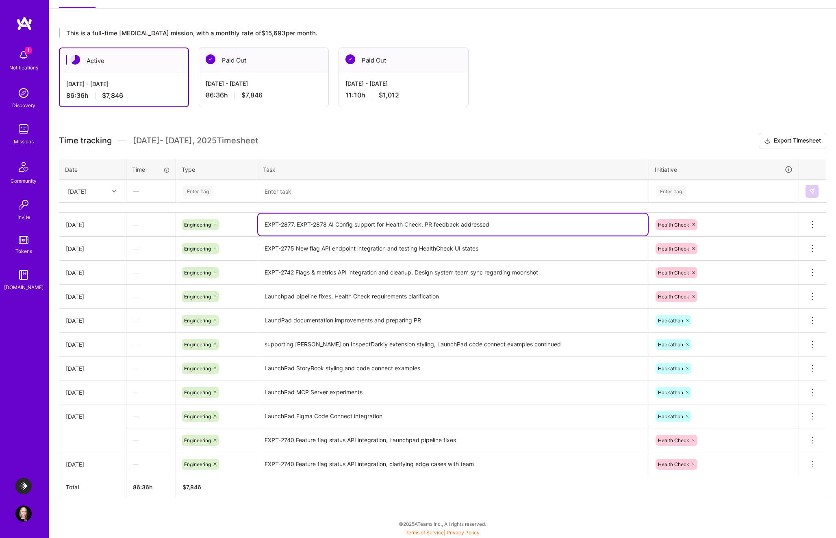
click at [454, 231] on textarea "EXPT-2877, EXPT-2878 AI Config support for Health Check, PR feedback addressed" at bounding box center [453, 225] width 390 height 22
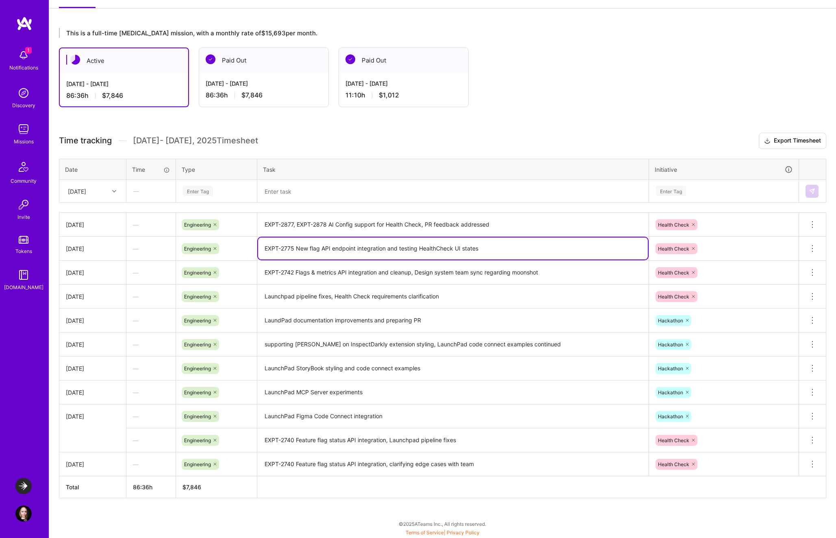
click at [378, 249] on textarea "EXPT-2775 New flag API endpoint integration and testing HealthCheck UI states" at bounding box center [453, 249] width 390 height 22
click at [386, 247] on textarea "EXPT-2775 New flag API endpoint integration and testing HealthCheck UI states" at bounding box center [453, 249] width 390 height 22
click at [449, 249] on textarea "EXPT-2775 New flag API endpoint integration and sync with [PERSON_NAME], and te…" at bounding box center [453, 249] width 390 height 22
click at [444, 249] on textarea "EXPT-2775 New flag API endpoint integration and sync with [PERSON_NAME], testin…" at bounding box center [453, 249] width 390 height 22
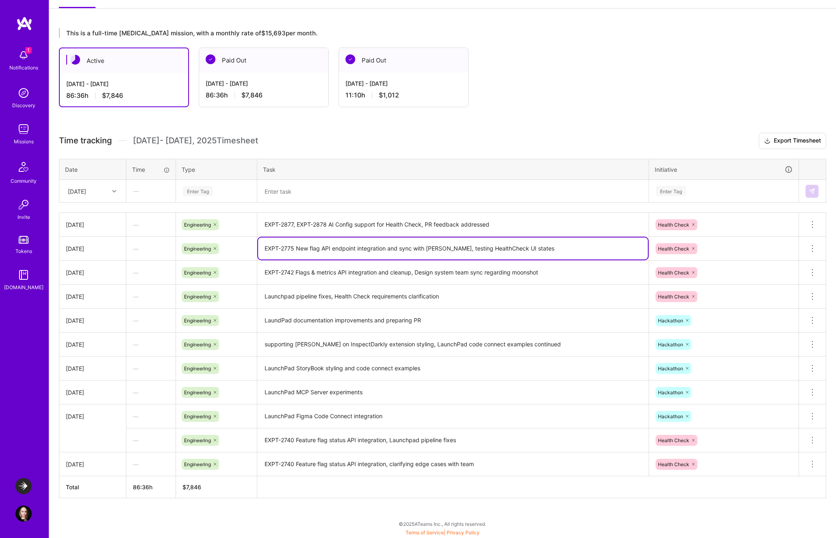
click at [546, 252] on textarea "EXPT-2775 New flag API endpoint integration and sync with [PERSON_NAME], testin…" at bounding box center [453, 249] width 390 height 22
type textarea "EXPT-2775 New flag API endpoint integration and sync with [PERSON_NAME], testin…"
click at [520, 281] on textarea "EXPT-2742 Flags & metrics API integration and cleanup, Design system team sync …" at bounding box center [453, 273] width 390 height 23
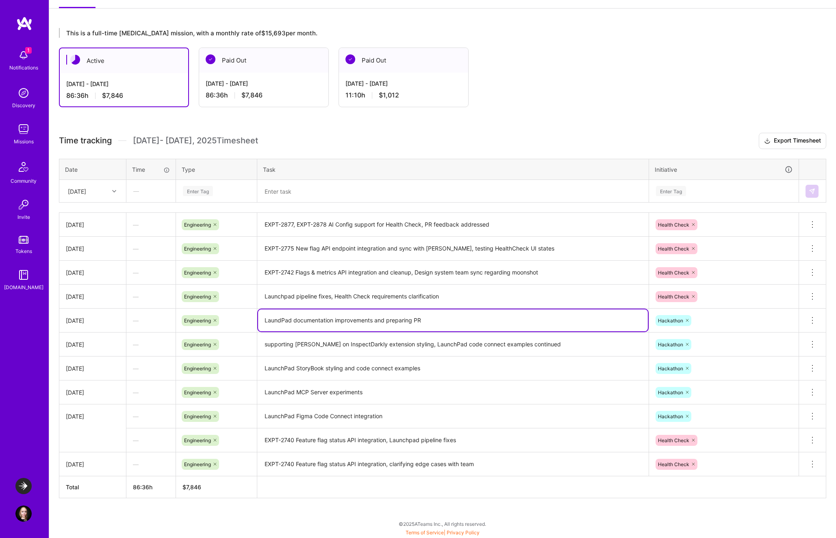
click at [512, 312] on textarea "LaundPad documentation improvements and preparing PR" at bounding box center [453, 321] width 390 height 22
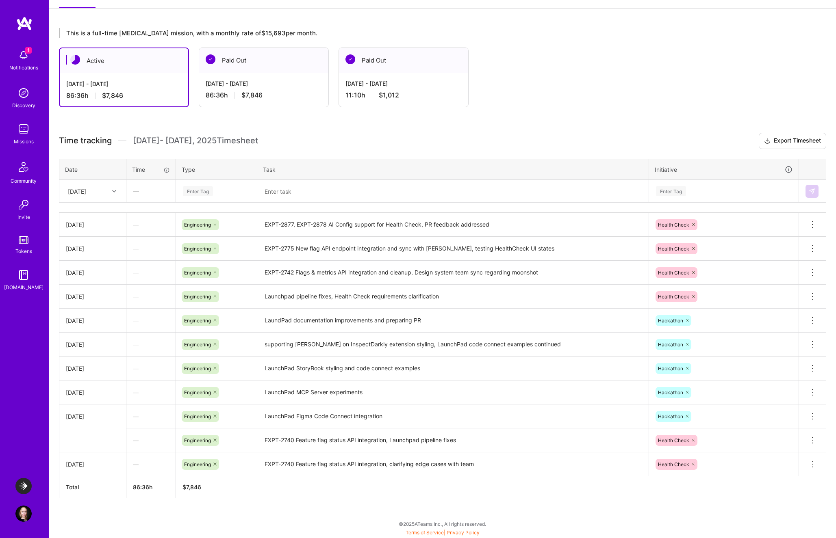
click at [576, 139] on h3 "Time tracking [DATE] - [DATE] Timesheet Export Timesheet" at bounding box center [442, 141] width 767 height 16
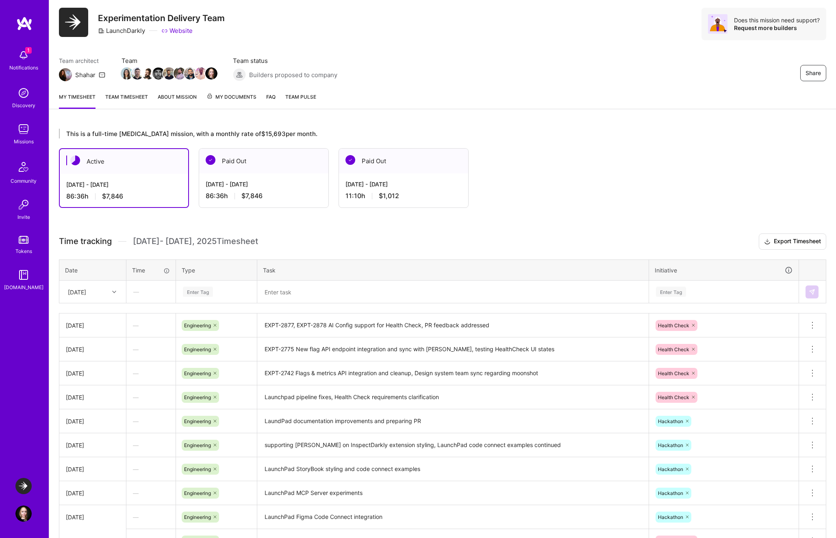
scroll to position [0, 0]
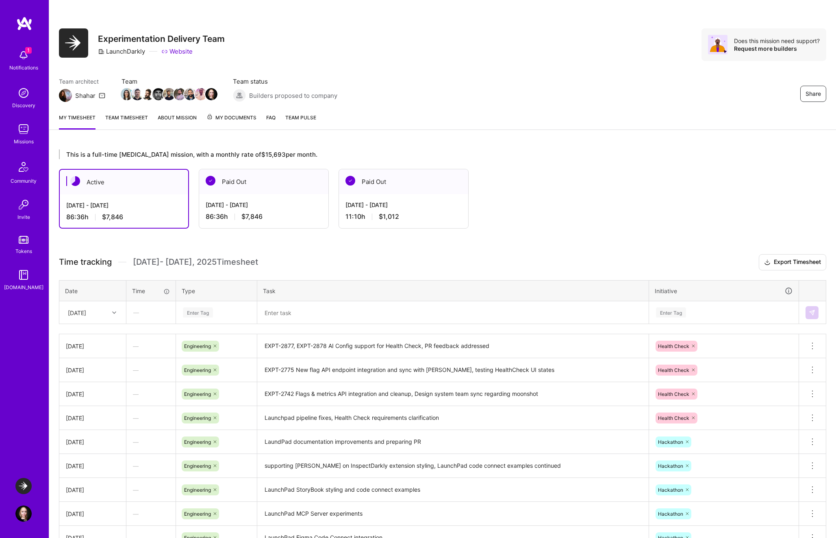
click at [231, 116] on span "My Documents" at bounding box center [231, 117] width 50 height 9
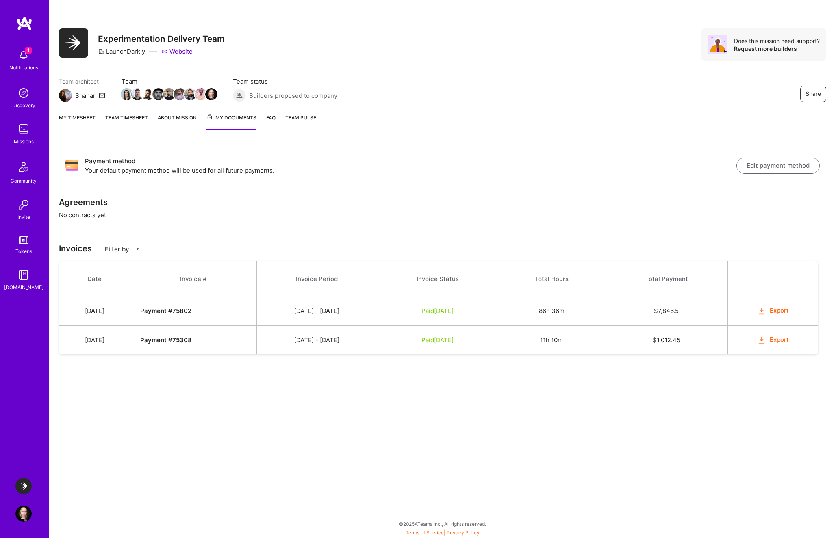
click at [788, 311] on button "Export" at bounding box center [773, 310] width 32 height 9
click at [540, 185] on div "Payment method Your default payment method will be used for all future payments…" at bounding box center [442, 261] width 786 height 242
click at [78, 122] on link "My timesheet" at bounding box center [77, 121] width 37 height 17
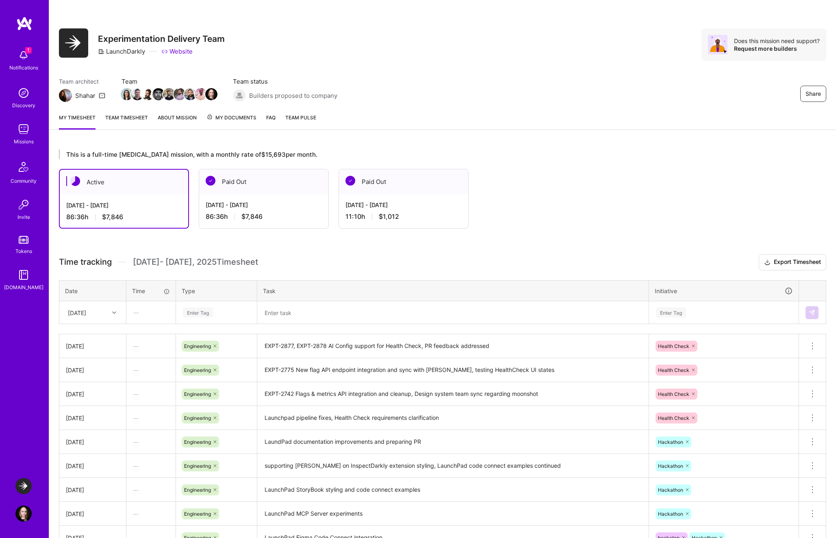
click at [289, 188] on div "Paid Out" at bounding box center [263, 181] width 129 height 25
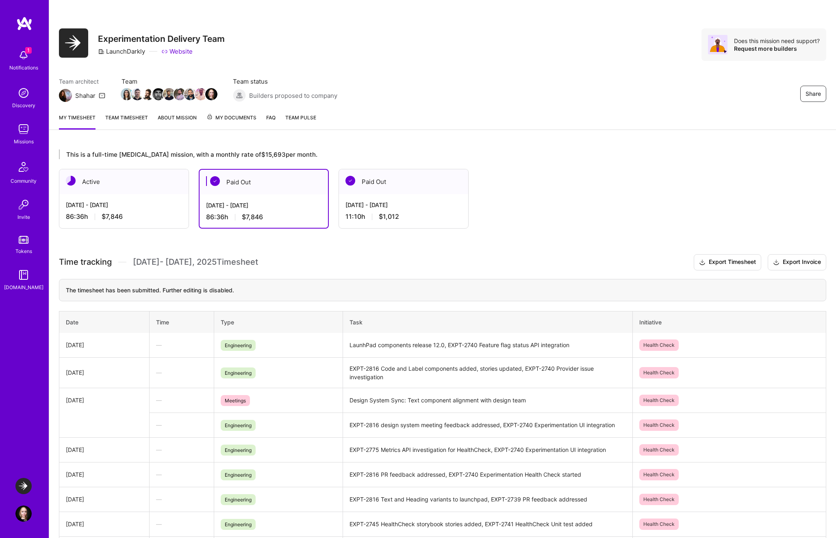
click at [129, 202] on div "[DATE] - [DATE]" at bounding box center [124, 205] width 116 height 9
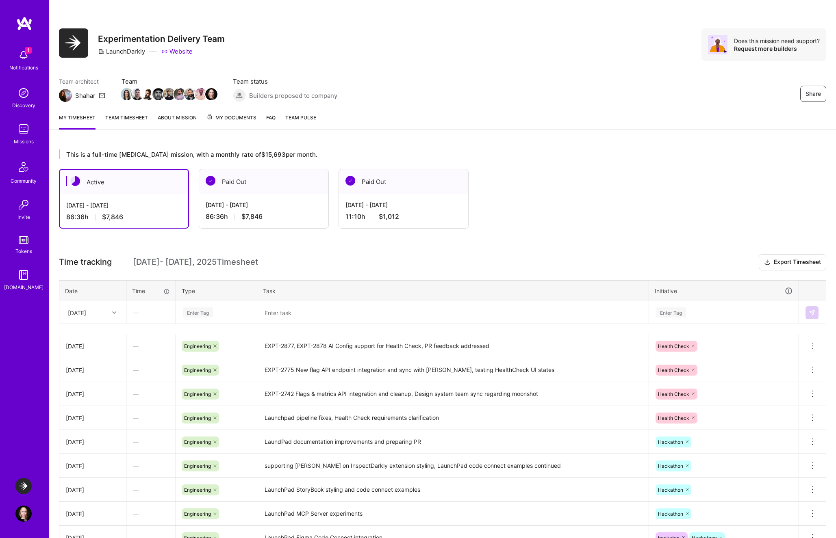
click at [125, 115] on link "Team timesheet" at bounding box center [126, 121] width 43 height 16
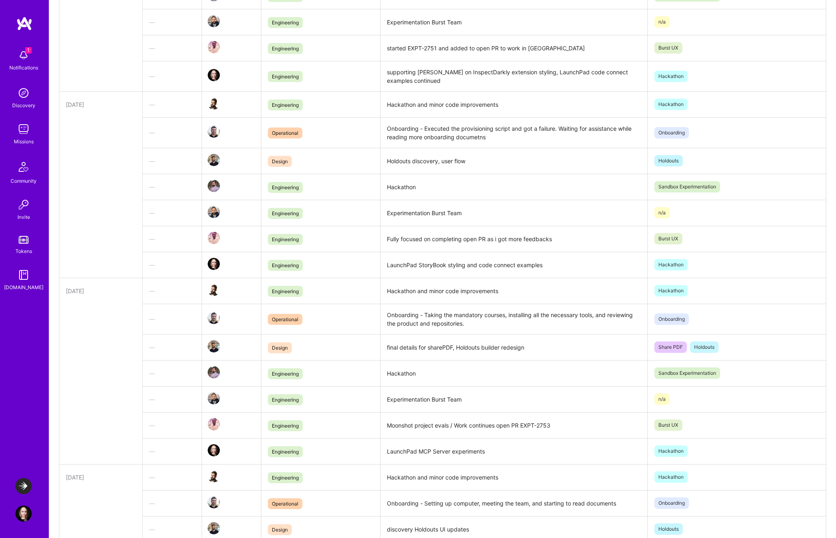
scroll to position [918, 0]
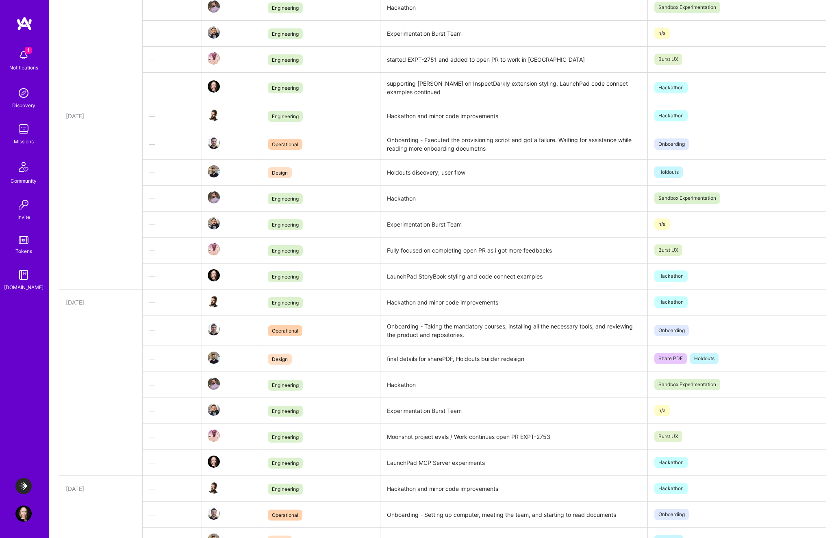
click at [681, 253] on span "Burst UX" at bounding box center [668, 250] width 28 height 11
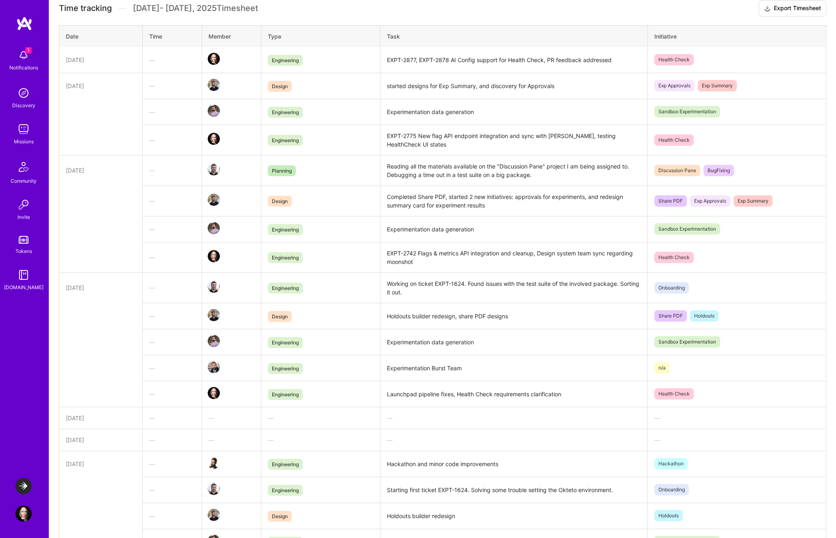
scroll to position [0, 0]
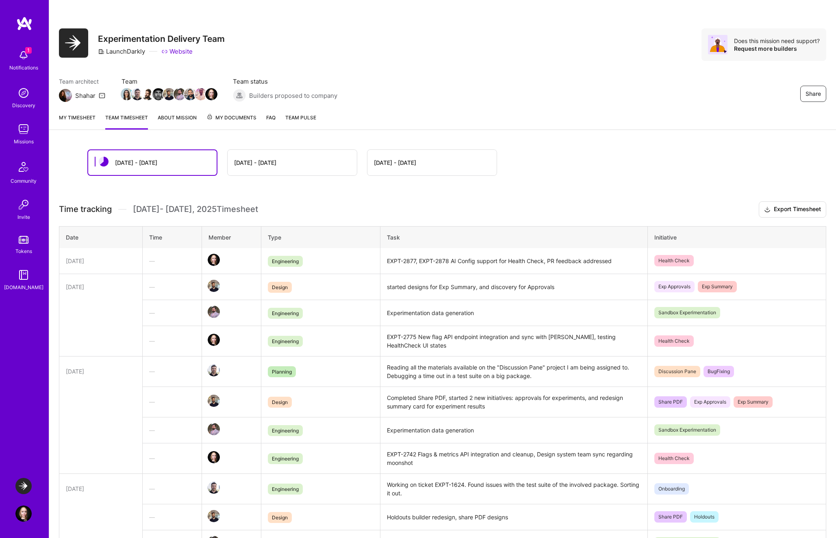
click at [78, 121] on link "My timesheet" at bounding box center [77, 121] width 37 height 16
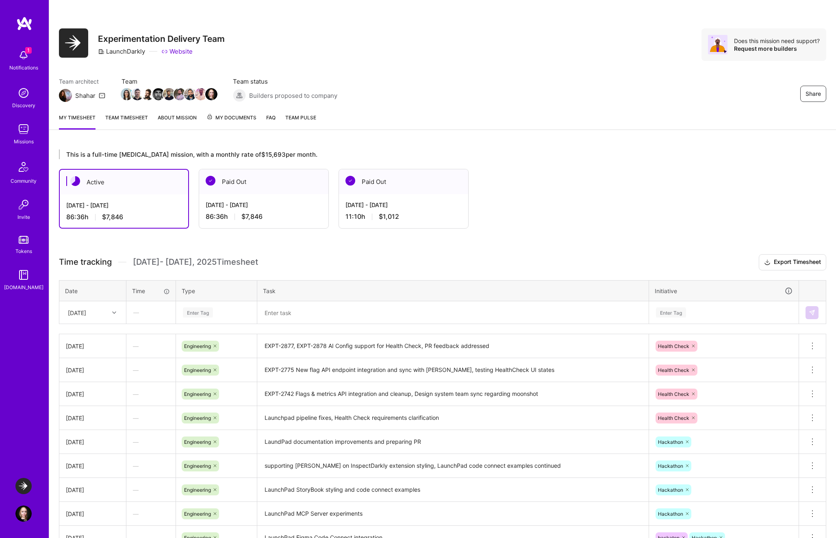
click at [521, 177] on div "Active [DATE] - [DATE] 86:36 h $7,846 Paid Out [DATE] - [DATE] 86:36 h $7,846 P…" at bounding box center [414, 199] width 710 height 60
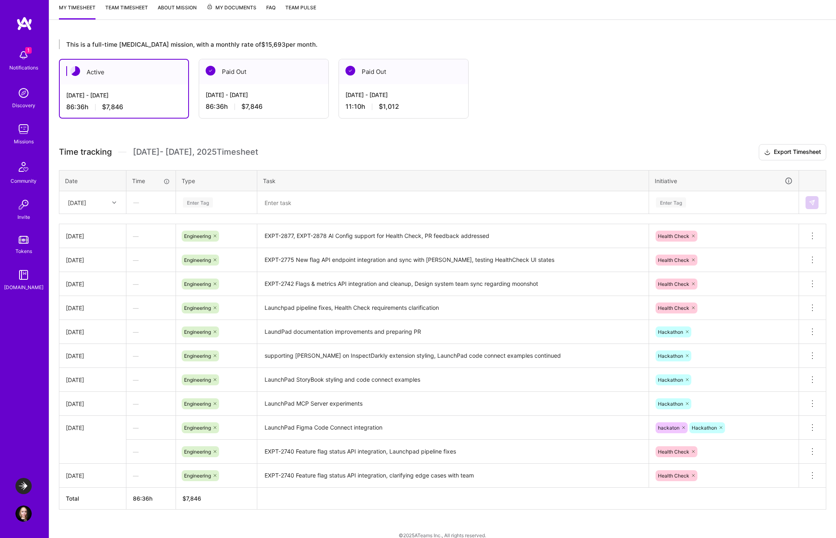
scroll to position [121, 0]
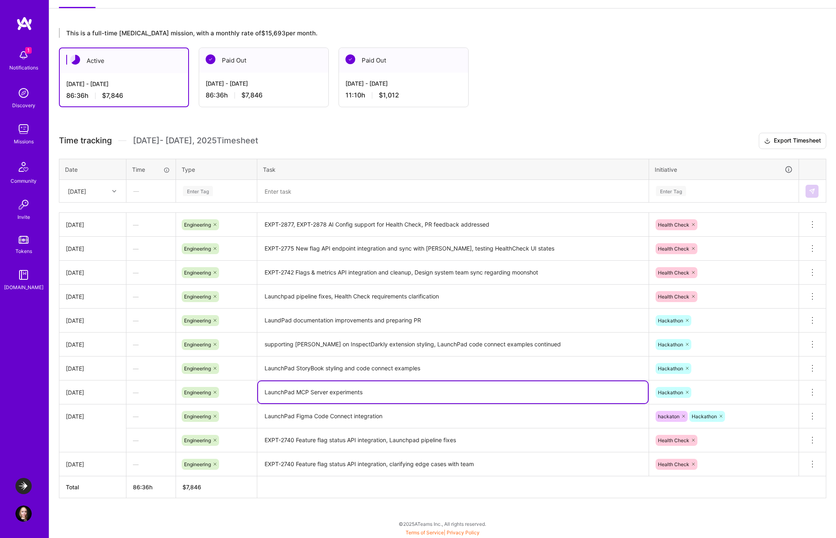
click at [358, 391] on textarea "LaunchPad MCP Server experiments" at bounding box center [453, 392] width 390 height 22
click at [297, 393] on textarea "LaunchPad MCP Server experiments" at bounding box center [453, 392] width 390 height 22
click at [366, 394] on textarea "LaunchPad Figma MCP Server experiments" at bounding box center [453, 392] width 390 height 22
click at [397, 367] on textarea "LaunchPad StoryBook styling and code connect examples" at bounding box center [453, 368] width 390 height 22
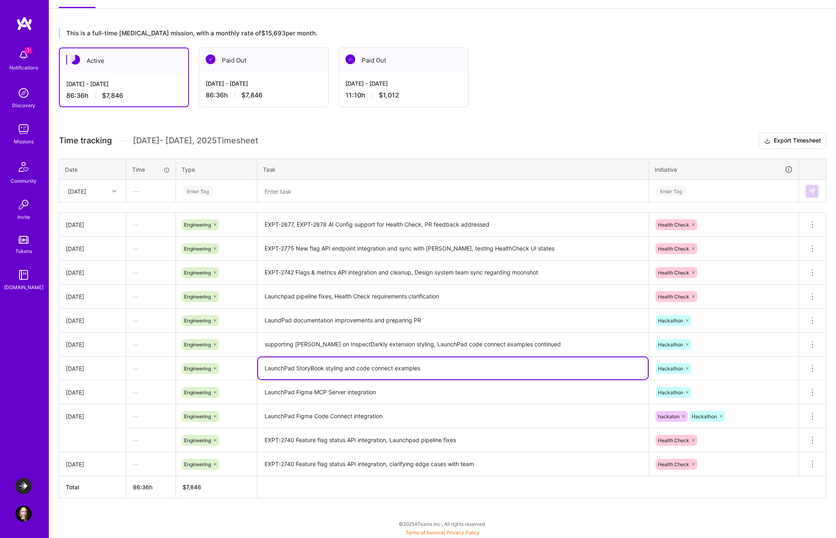
click at [394, 400] on textarea "LaunchPad Figma MCP Server integration" at bounding box center [453, 392] width 390 height 23
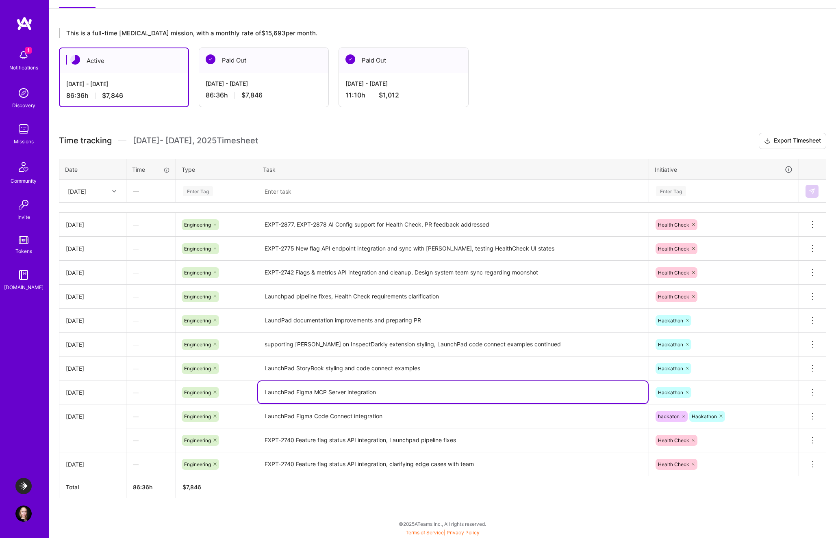
click at [347, 390] on textarea "LaunchPad Figma MCP Server integration" at bounding box center [453, 392] width 390 height 22
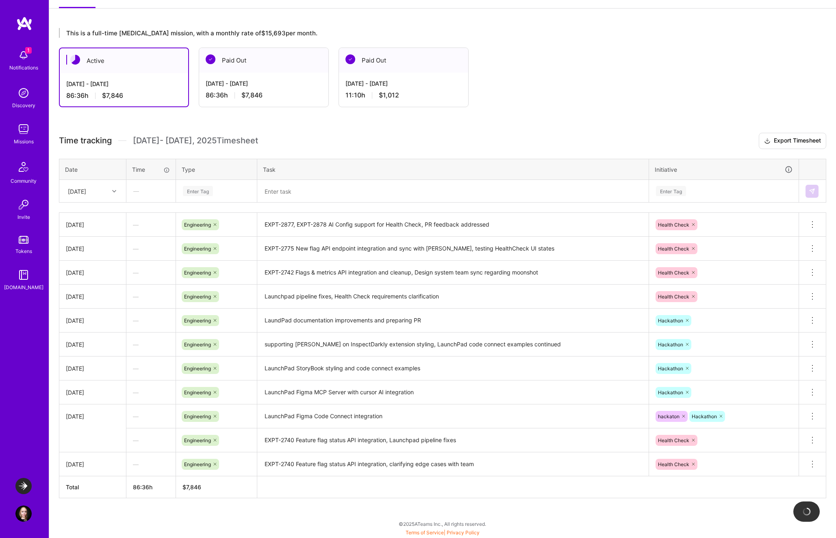
click at [425, 405] on td "LaunchPad Figma Code Connect integration" at bounding box center [453, 417] width 392 height 24
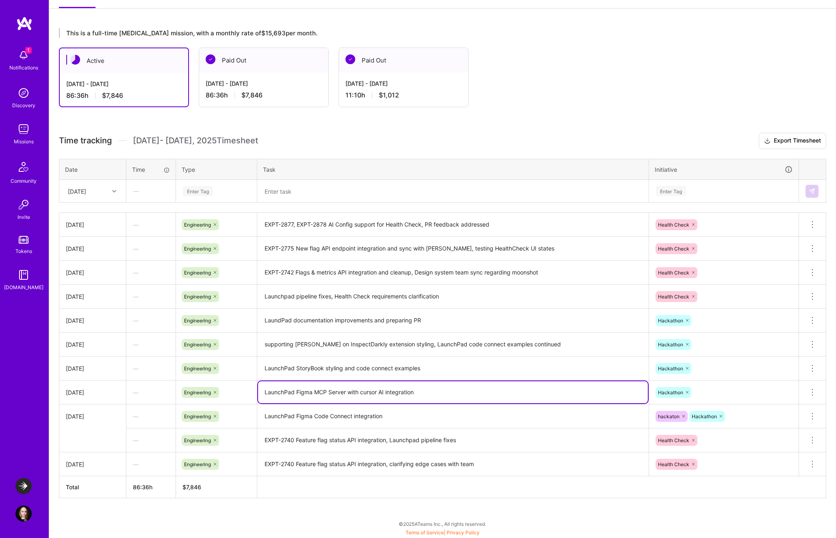
click at [350, 392] on textarea "LaunchPad Figma MCP Server with cursor AI integration" at bounding box center [453, 392] width 390 height 22
type textarea "LaunchPad Figma MCP Server + cursor AI integration"
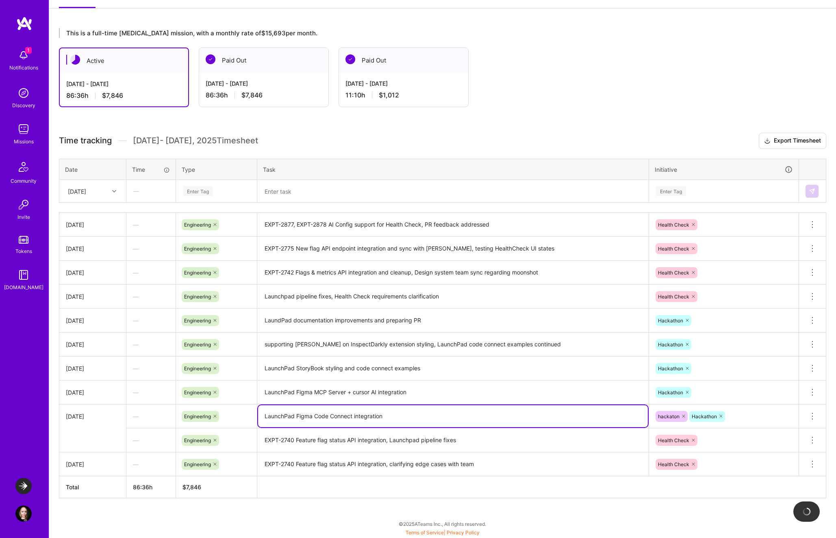
click at [382, 410] on textarea "LaunchPad Figma Code Connect integration" at bounding box center [453, 416] width 390 height 22
click at [380, 357] on td "LaunchPad StoryBook styling and code connect examples" at bounding box center [453, 369] width 392 height 24
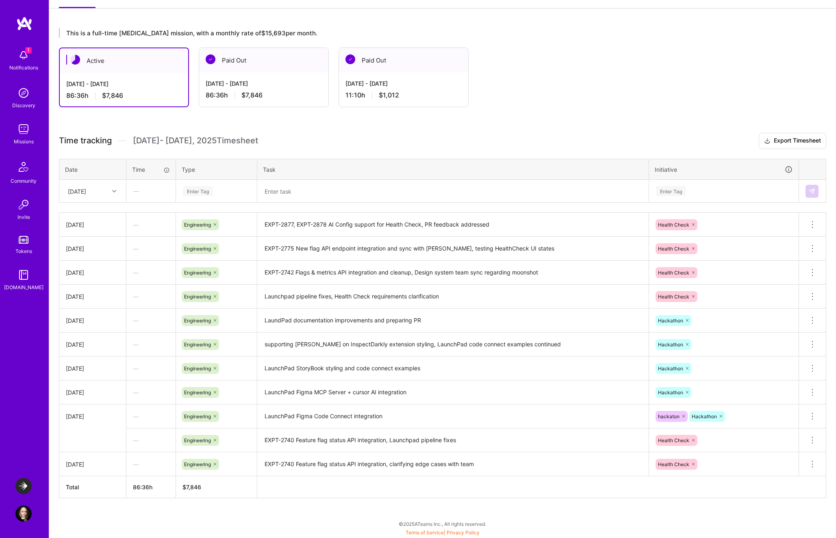
click at [378, 349] on textarea "supporting [PERSON_NAME] on InspectDarkly extension styling, LaunchPad code con…" at bounding box center [453, 344] width 390 height 22
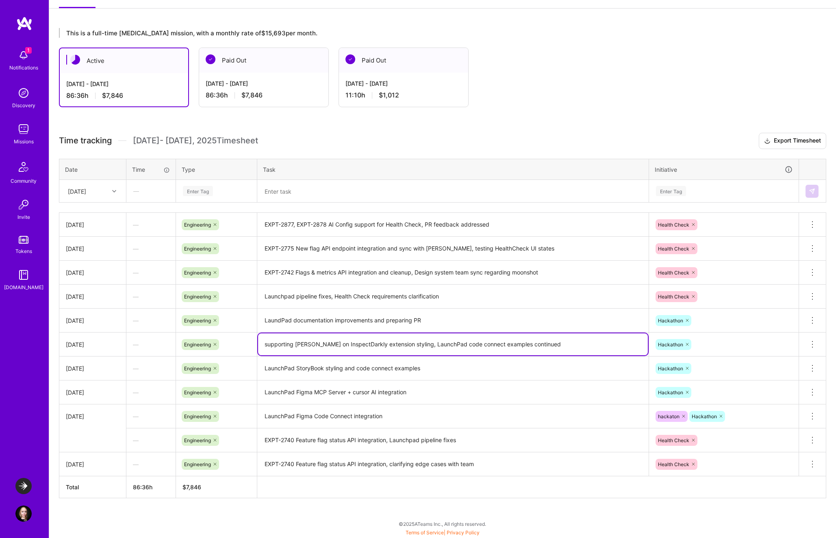
click at [382, 440] on textarea "EXPT-2740 Feature flag status API integration, Launchpad pipeline fixes" at bounding box center [453, 440] width 390 height 22
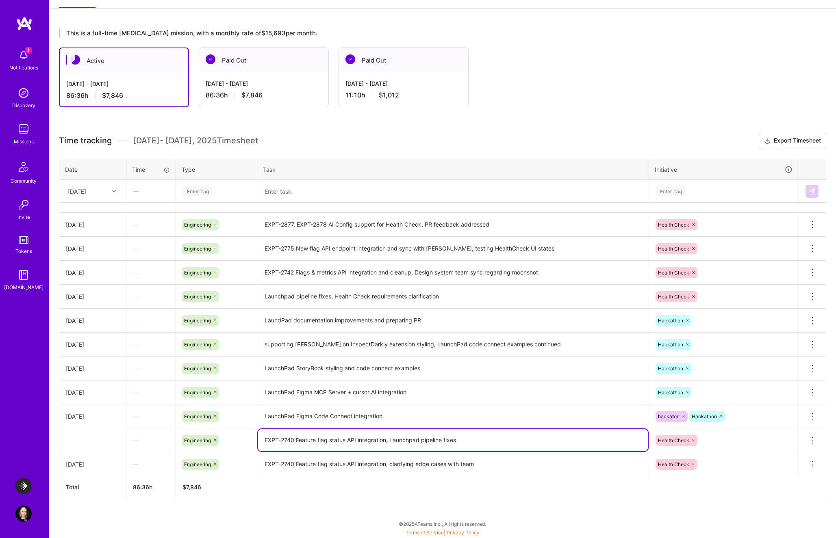
click at [333, 494] on th at bounding box center [541, 487] width 569 height 22
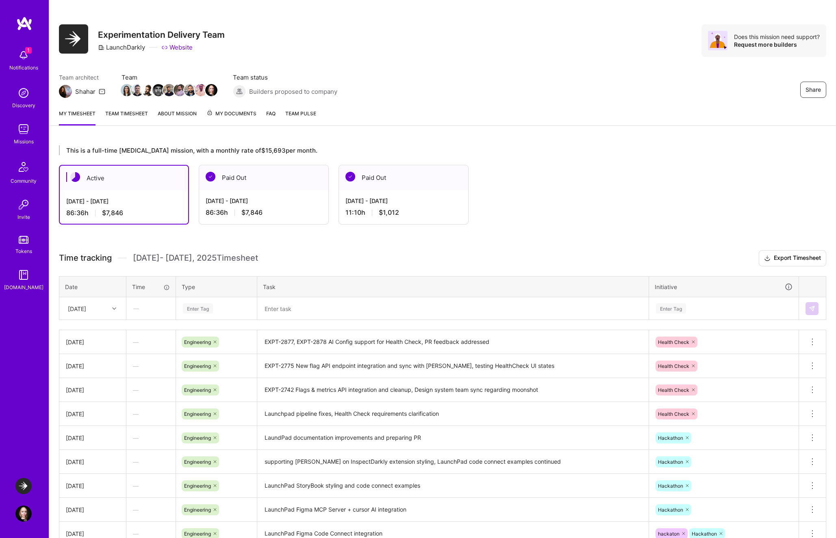
scroll to position [0, 0]
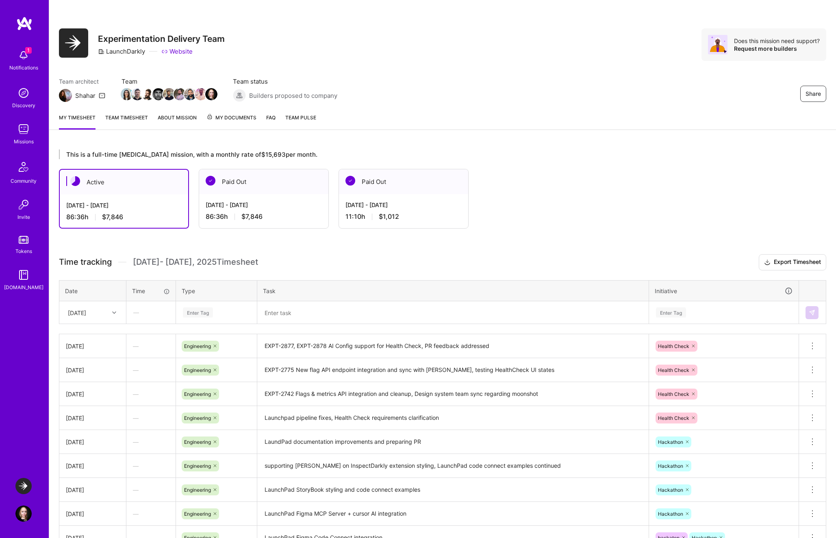
click at [264, 196] on div "[DATE] - [DATE] 86:36 h $7,846" at bounding box center [263, 210] width 129 height 33
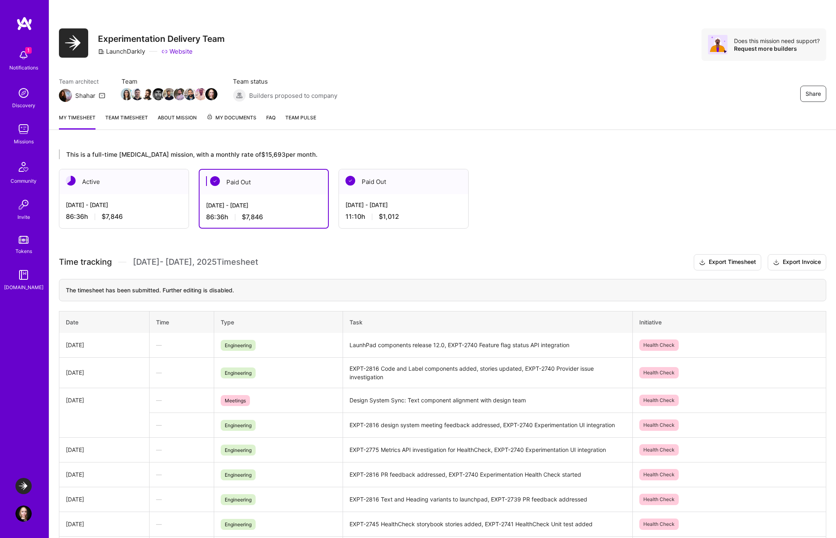
click at [160, 206] on div "[DATE] - [DATE]" at bounding box center [124, 205] width 116 height 9
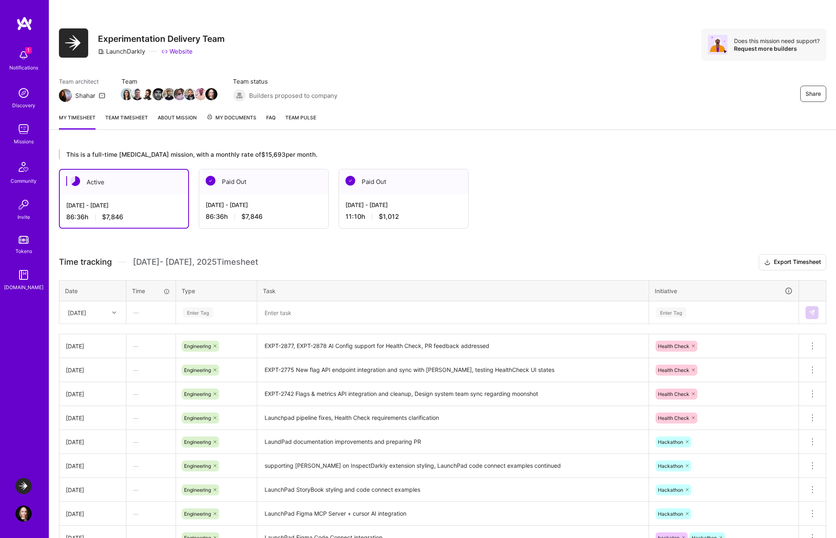
click at [120, 118] on link "Team timesheet" at bounding box center [126, 121] width 43 height 16
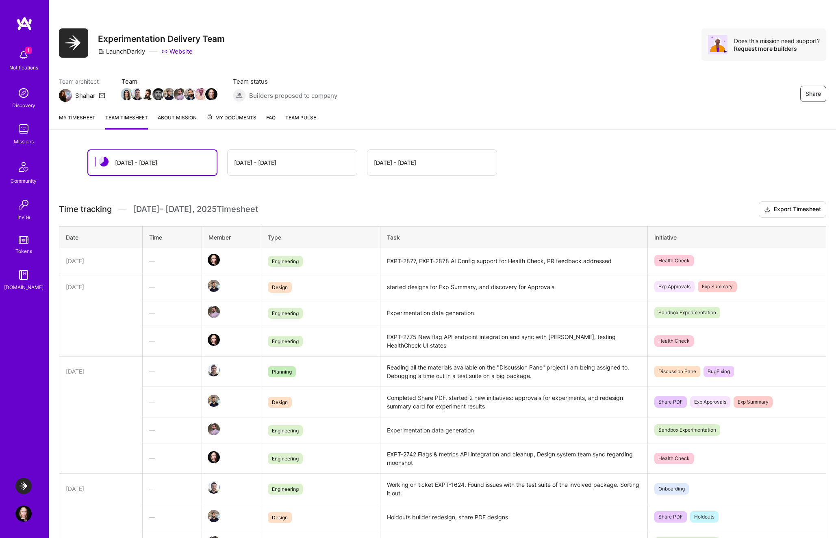
click at [71, 123] on link "My timesheet" at bounding box center [77, 121] width 37 height 16
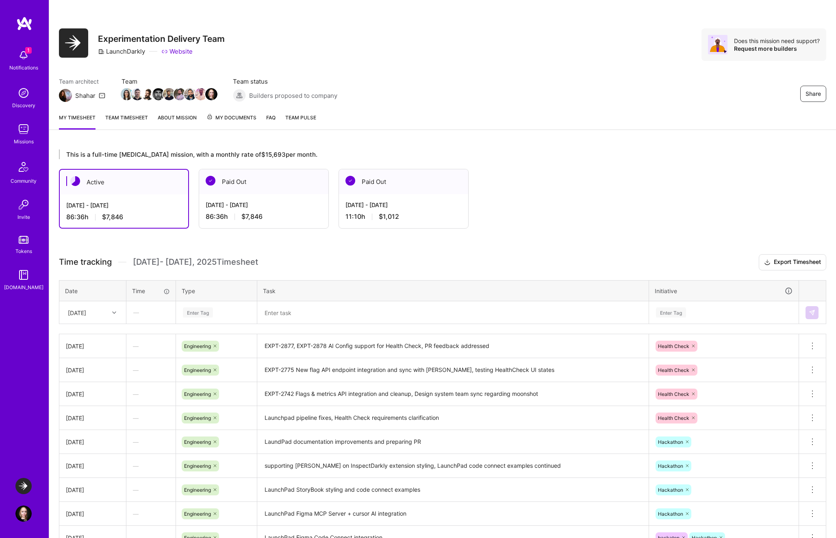
click at [144, 119] on link "Team timesheet" at bounding box center [126, 121] width 43 height 16
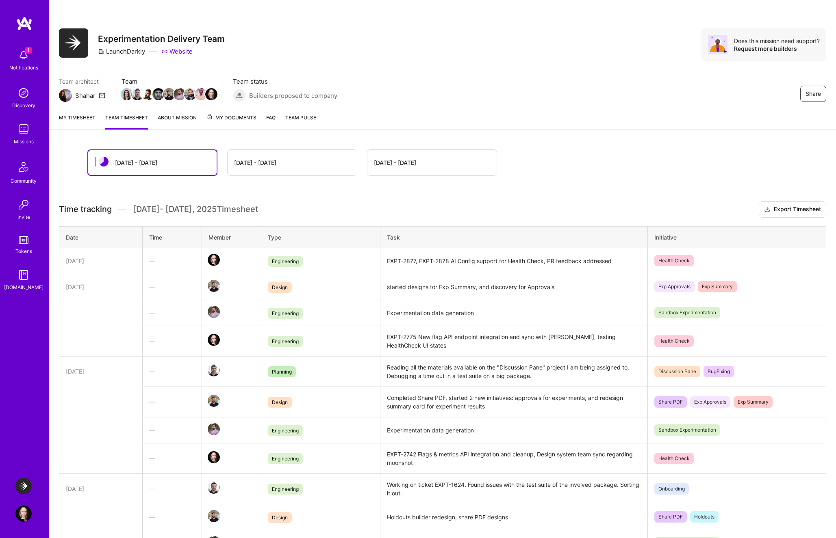
click at [186, 119] on link "About Mission" at bounding box center [177, 121] width 39 height 16
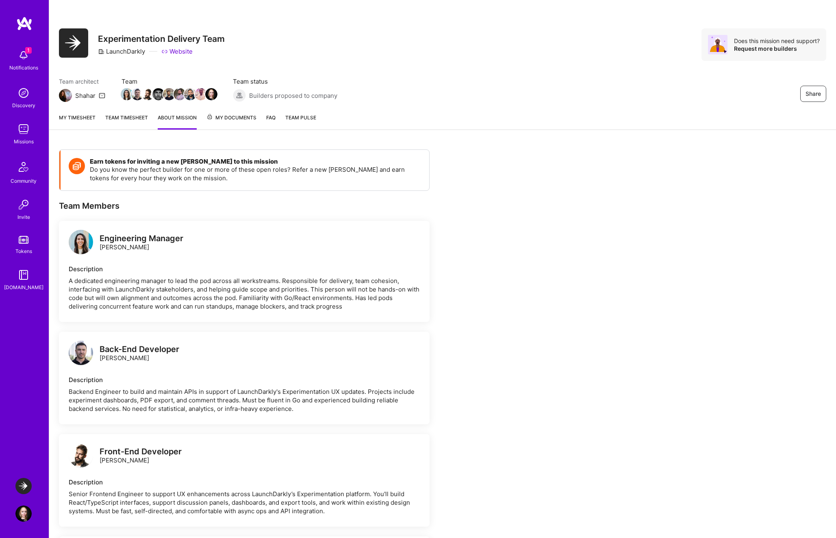
click at [86, 115] on link "My timesheet" at bounding box center [77, 121] width 37 height 16
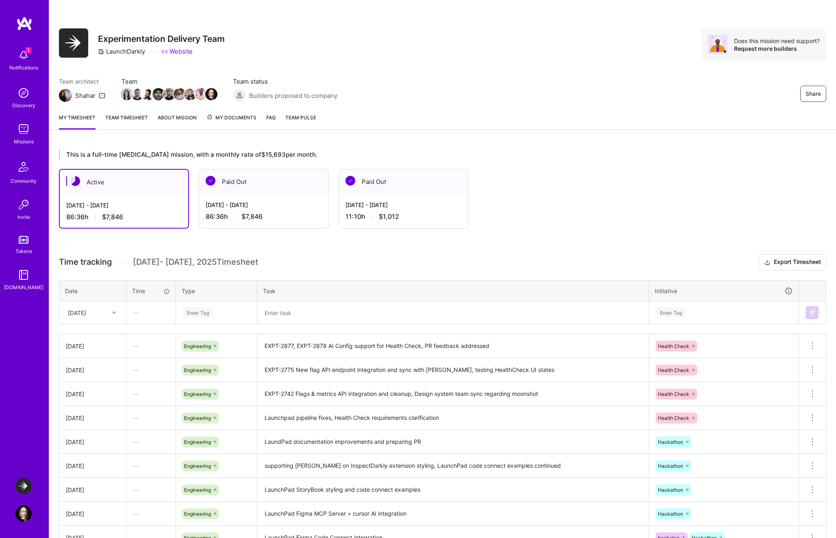
scroll to position [121, 0]
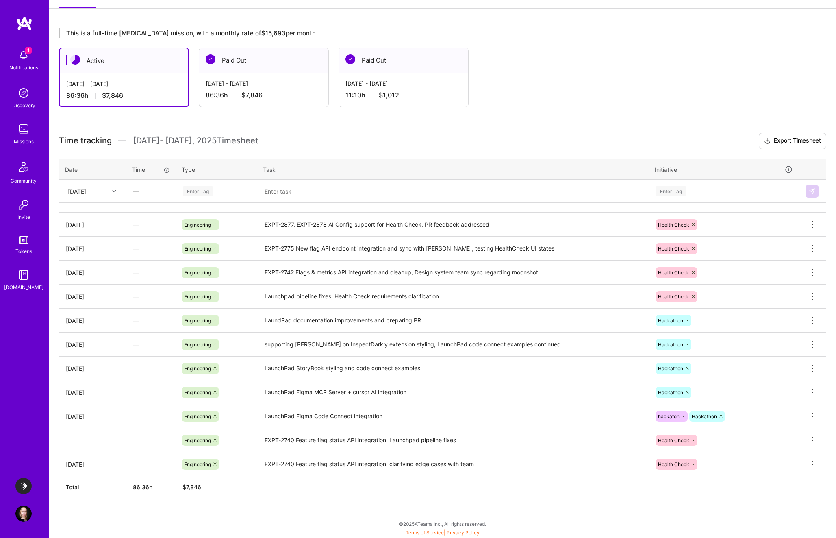
click at [576, 103] on div "Active [DATE] - [DATE] 86:36 h $7,846 Paid Out [DATE] - [DATE] 86:36 h $7,846 P…" at bounding box center [414, 78] width 710 height 60
